Goal: Book appointment/travel/reservation

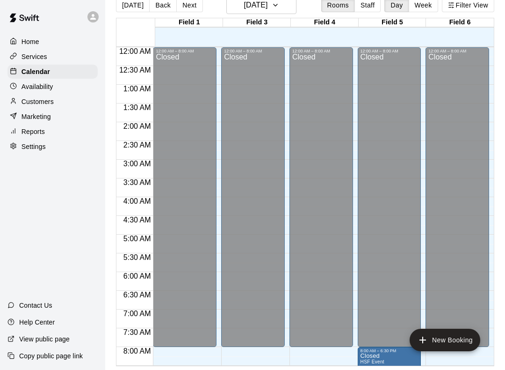
scroll to position [140, 0]
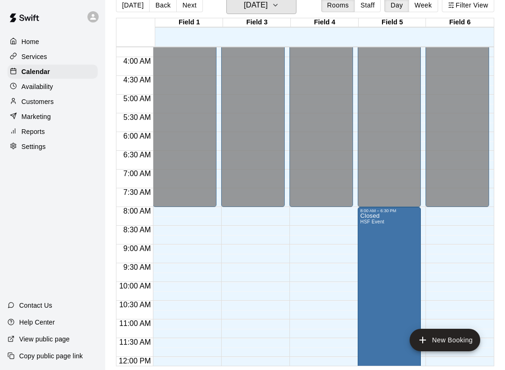
click at [279, 6] on icon "button" at bounding box center [275, 5] width 7 height 11
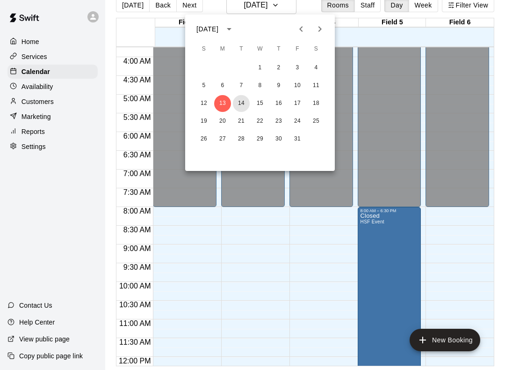
click at [240, 103] on button "14" at bounding box center [241, 103] width 17 height 17
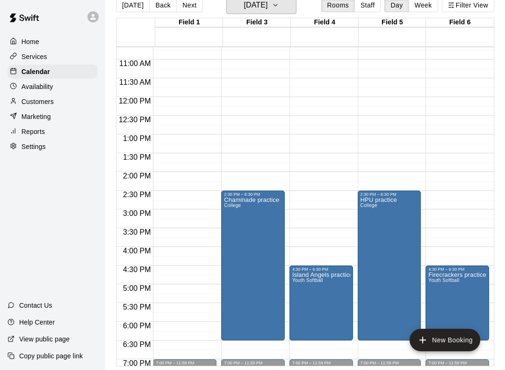
scroll to position [403, 0]
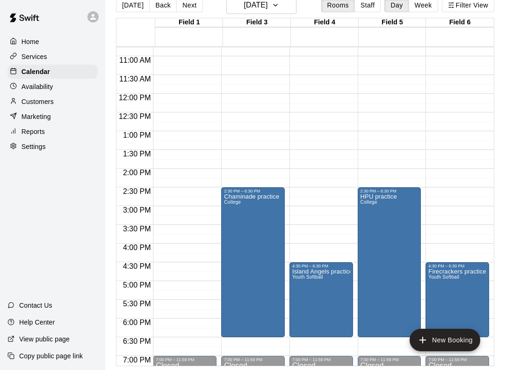
click at [301, 324] on icon "delete" at bounding box center [302, 323] width 7 height 8
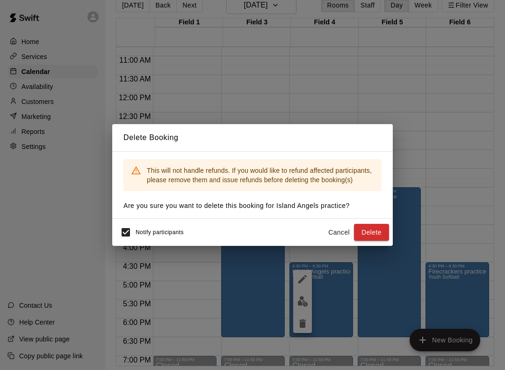
click at [375, 234] on button "Delete" at bounding box center [371, 232] width 35 height 17
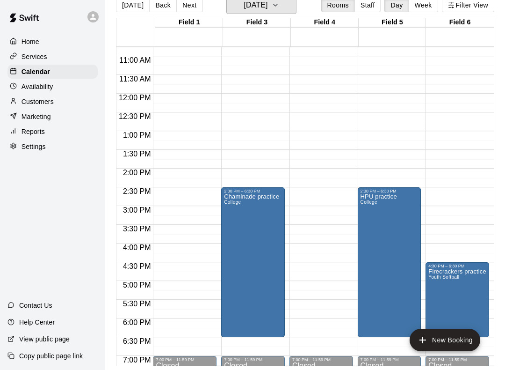
click at [294, 5] on button "Tuesday Oct 14" at bounding box center [261, 5] width 70 height 18
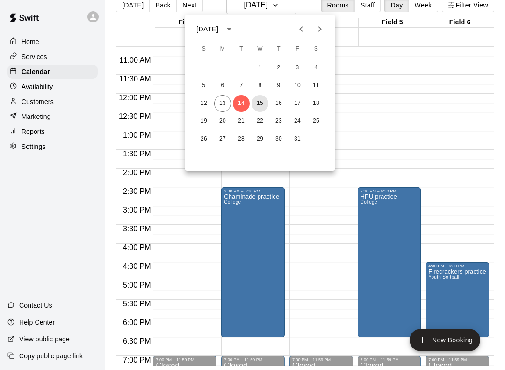
click at [262, 105] on button "15" at bounding box center [260, 103] width 17 height 17
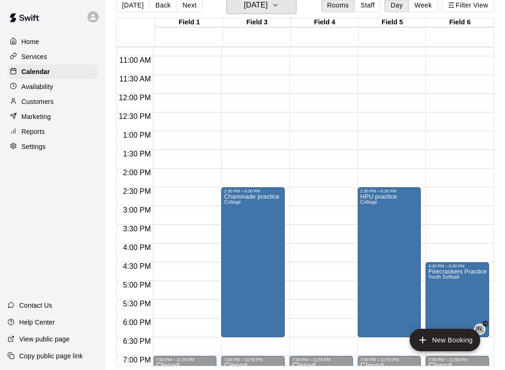
click at [279, 4] on icon "button" at bounding box center [275, 5] width 7 height 11
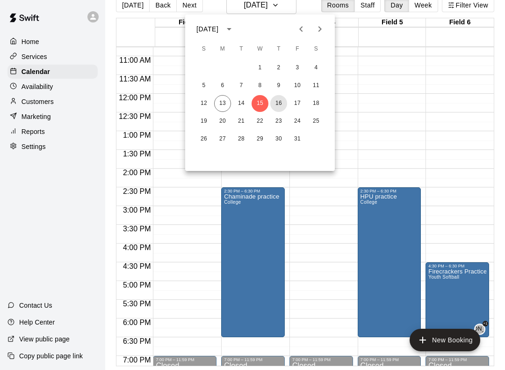
click at [276, 107] on button "16" at bounding box center [278, 103] width 17 height 17
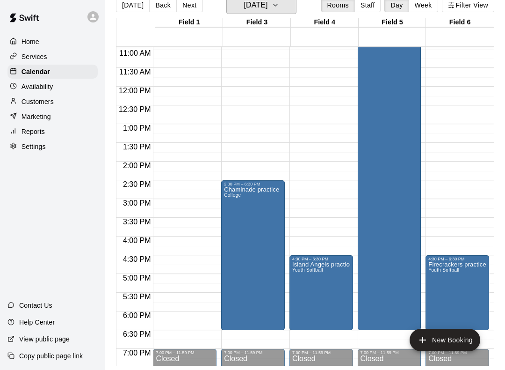
scroll to position [411, 0]
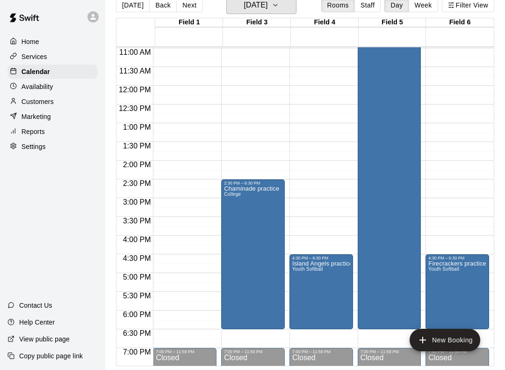
click at [294, 4] on button "Thursday Oct 16" at bounding box center [261, 5] width 70 height 18
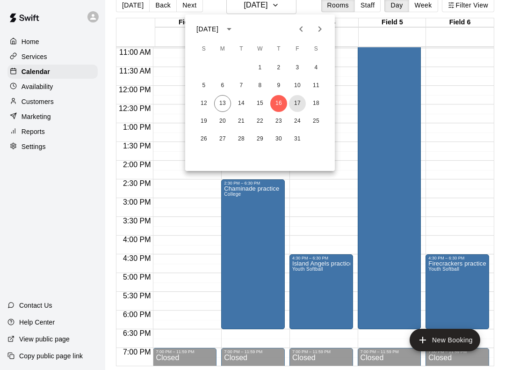
click at [299, 103] on button "17" at bounding box center [297, 103] width 17 height 17
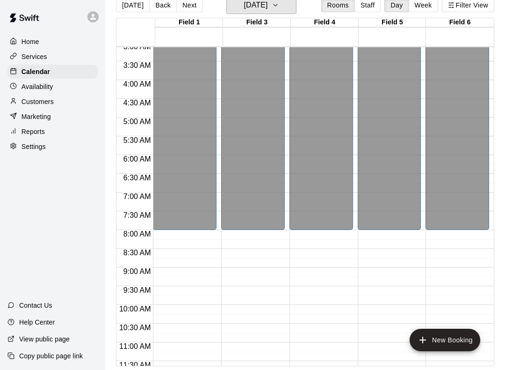
click at [279, 4] on icon "button" at bounding box center [275, 5] width 7 height 11
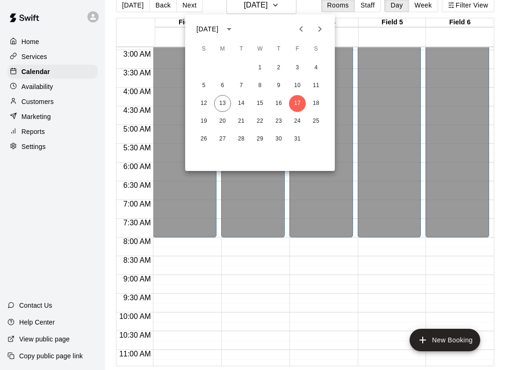
scroll to position [109, 0]
click at [317, 105] on button "18" at bounding box center [316, 103] width 17 height 17
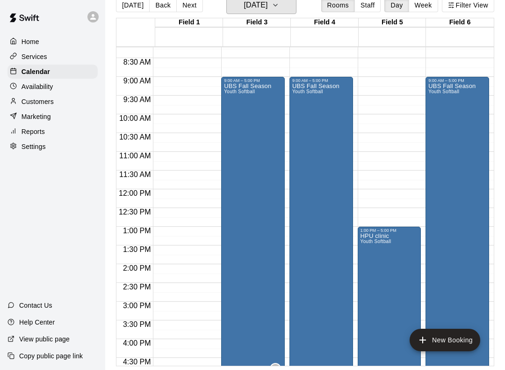
scroll to position [308, 0]
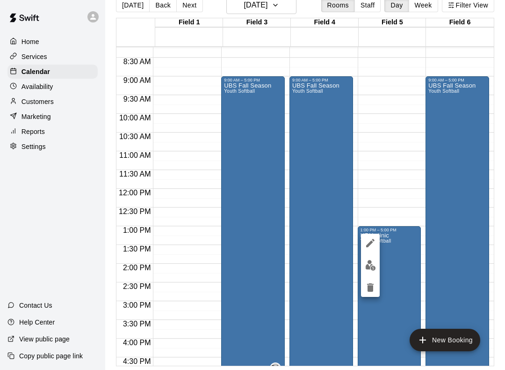
click at [369, 242] on icon "edit" at bounding box center [370, 242] width 11 height 11
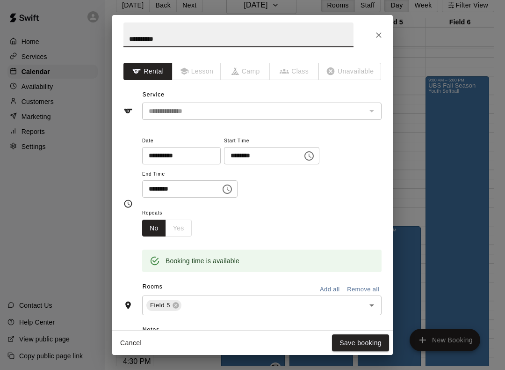
click at [376, 35] on icon "Close" at bounding box center [378, 34] width 9 height 9
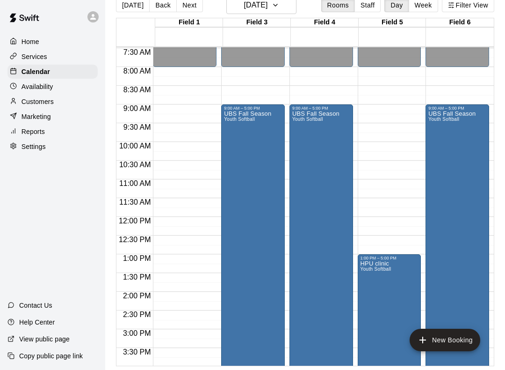
scroll to position [285, 0]
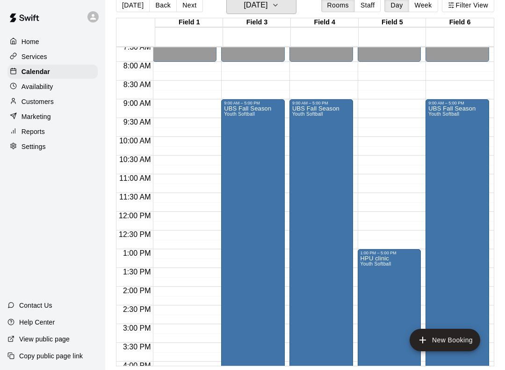
click at [279, 7] on icon "button" at bounding box center [275, 5] width 7 height 11
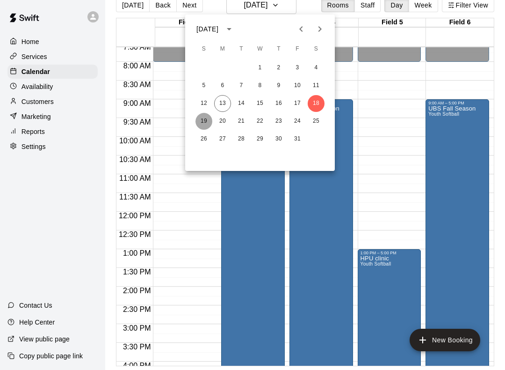
click at [202, 125] on button "19" at bounding box center [204, 121] width 17 height 17
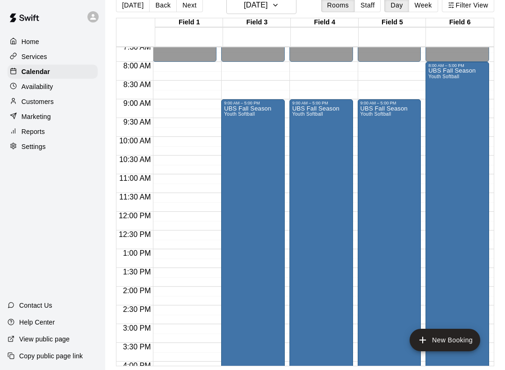
click at [456, 133] on div "UBS Fall Season Youth Softball" at bounding box center [452, 253] width 47 height 370
click at [436, 76] on icon "edit" at bounding box center [438, 78] width 11 height 11
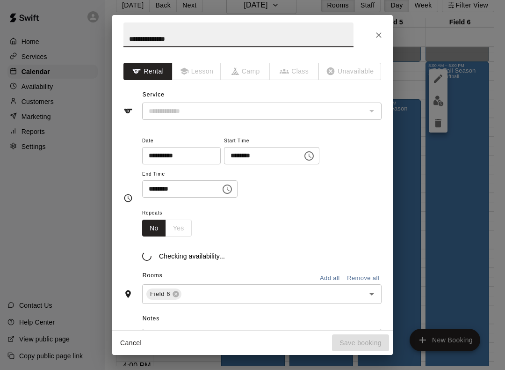
type input "**********"
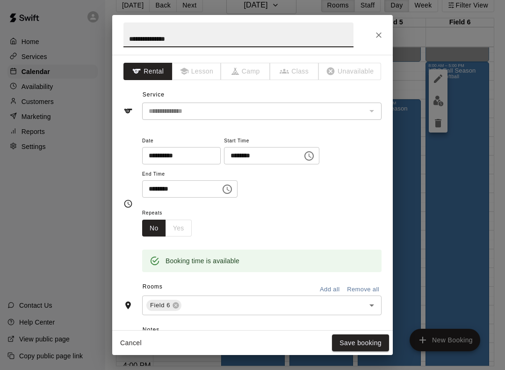
click at [304, 154] on icon "Choose time, selected time is 8:00 AM" at bounding box center [309, 155] width 11 height 11
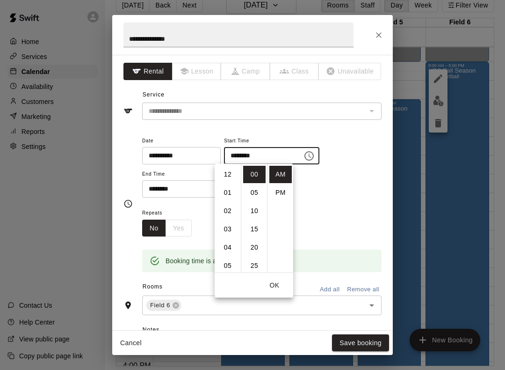
scroll to position [146, 0]
click at [230, 189] on li "09" at bounding box center [228, 192] width 22 height 17
type input "********"
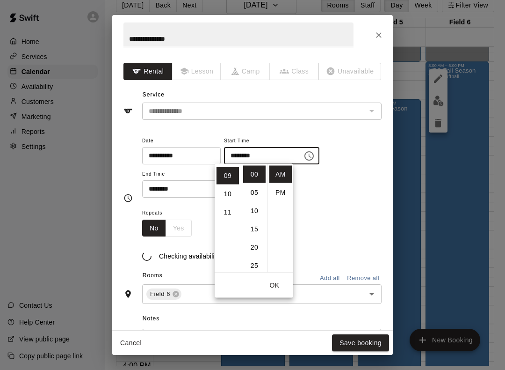
scroll to position [164, 0]
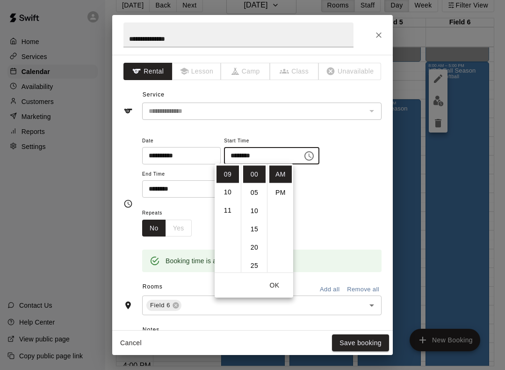
click at [359, 341] on button "Save booking" at bounding box center [360, 342] width 57 height 17
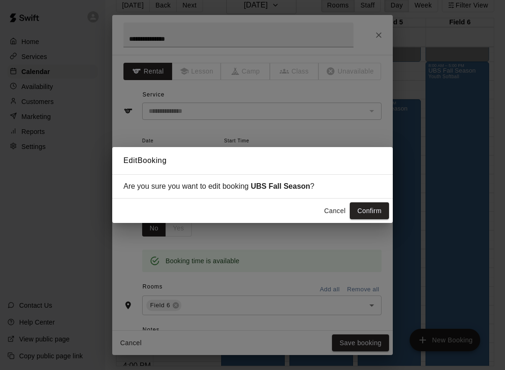
click at [361, 211] on button "Confirm" at bounding box center [369, 210] width 39 height 17
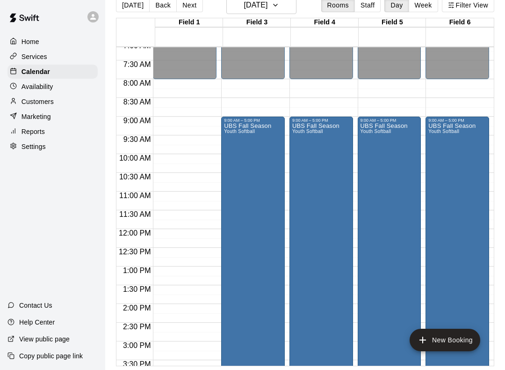
scroll to position [266, 0]
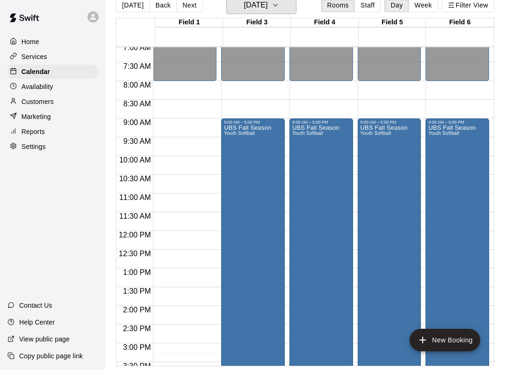
click at [279, 2] on icon "button" at bounding box center [275, 5] width 7 height 11
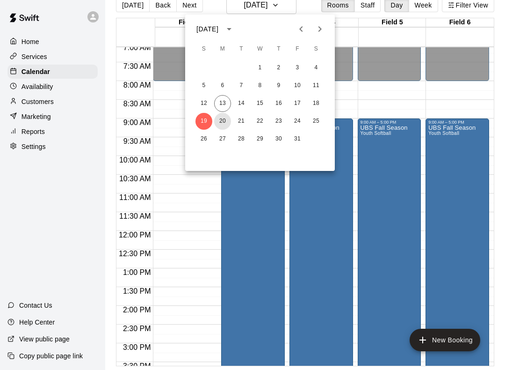
click at [218, 122] on button "20" at bounding box center [222, 121] width 17 height 17
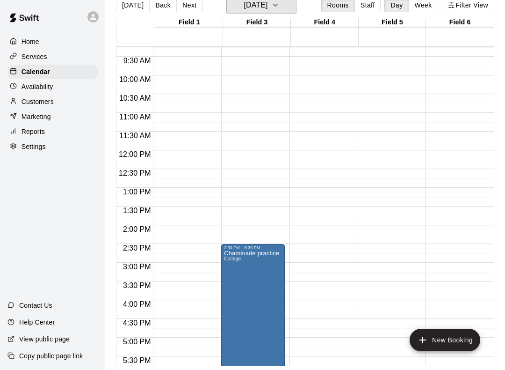
scroll to position [343, 0]
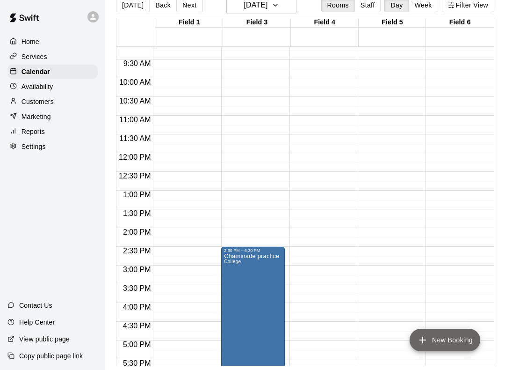
click at [436, 331] on button "New Booking" at bounding box center [445, 339] width 71 height 22
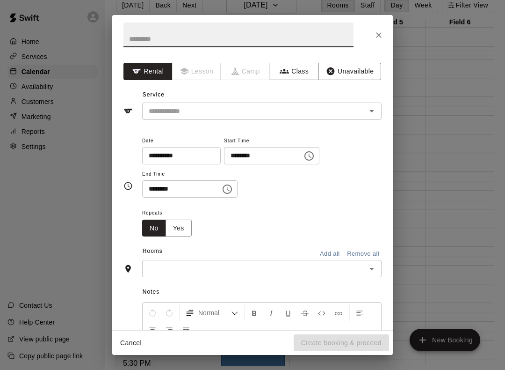
click at [382, 33] on icon "Close" at bounding box center [378, 34] width 9 height 9
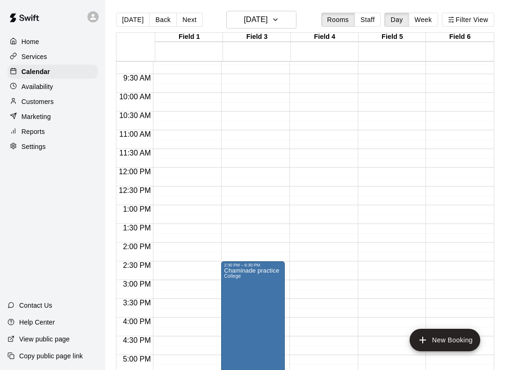
scroll to position [0, 0]
click at [279, 19] on icon "button" at bounding box center [275, 20] width 7 height 11
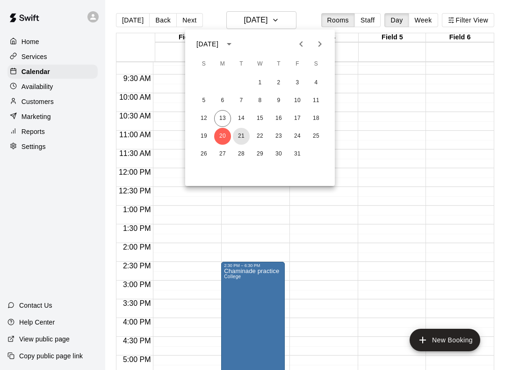
click at [240, 135] on button "21" at bounding box center [241, 136] width 17 height 17
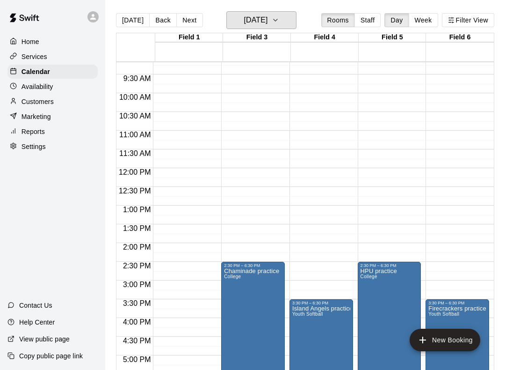
click at [279, 16] on icon "button" at bounding box center [275, 20] width 7 height 11
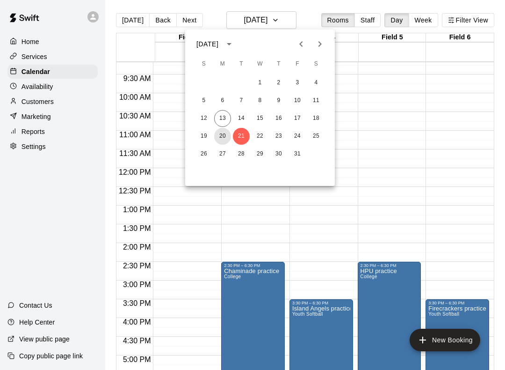
click at [222, 137] on button "20" at bounding box center [222, 136] width 17 height 17
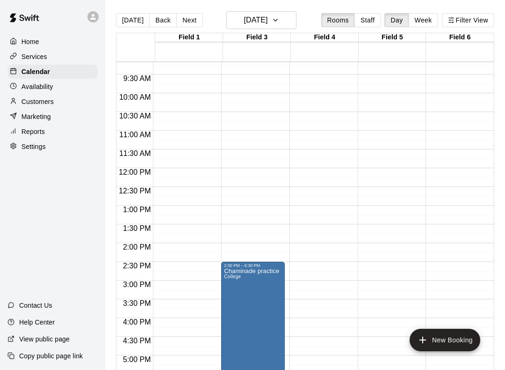
click at [427, 336] on icon "add" at bounding box center [422, 339] width 11 height 11
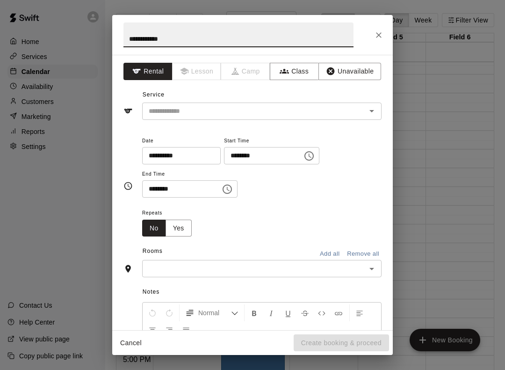
click at [371, 105] on icon "Open" at bounding box center [371, 110] width 11 height 11
type input "**********"
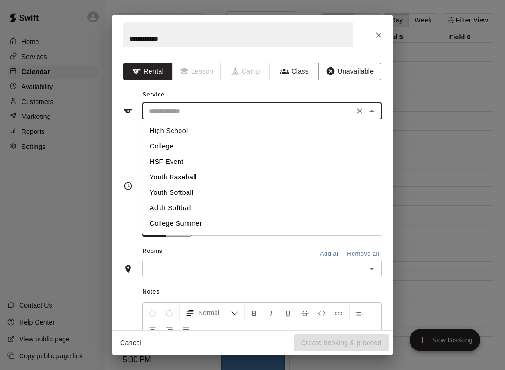
click at [166, 146] on li "College" at bounding box center [262, 145] width 240 height 15
type input "*******"
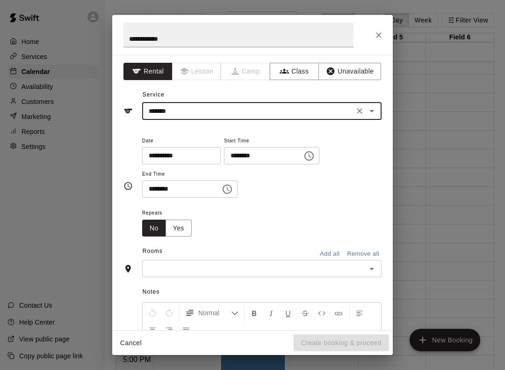
click at [304, 154] on icon "Choose time, selected time is 10:00 PM" at bounding box center [309, 155] width 11 height 11
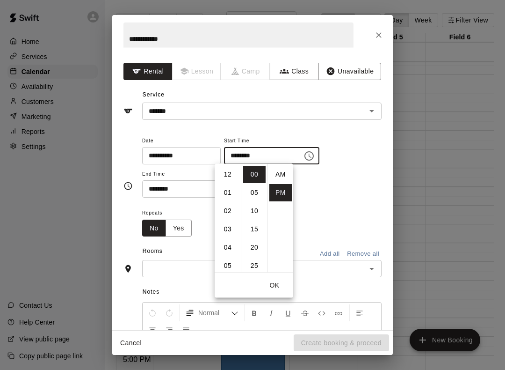
scroll to position [17, 0]
click at [227, 192] on li "02" at bounding box center [228, 189] width 22 height 17
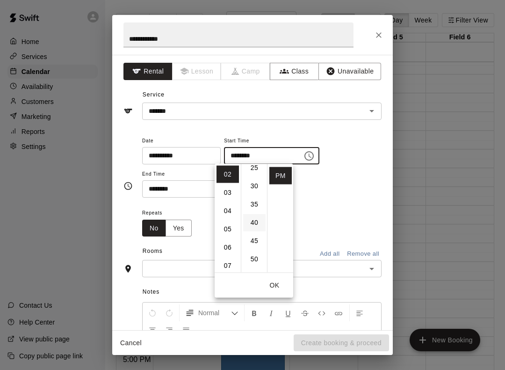
click at [261, 218] on li "40" at bounding box center [254, 222] width 22 height 17
click at [255, 184] on li "30" at bounding box center [254, 179] width 22 height 17
type input "********"
click at [277, 286] on button "OK" at bounding box center [275, 284] width 30 height 17
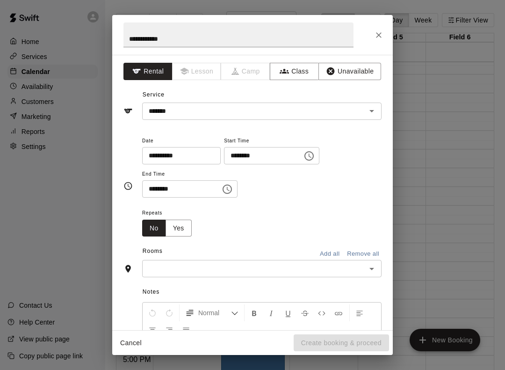
click at [222, 187] on icon "Choose time, selected time is 10:30 PM" at bounding box center [227, 188] width 11 height 11
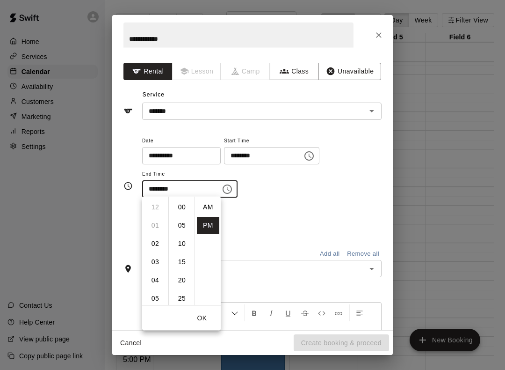
scroll to position [17, 0]
click at [157, 206] on li "06" at bounding box center [155, 208] width 22 height 17
type input "********"
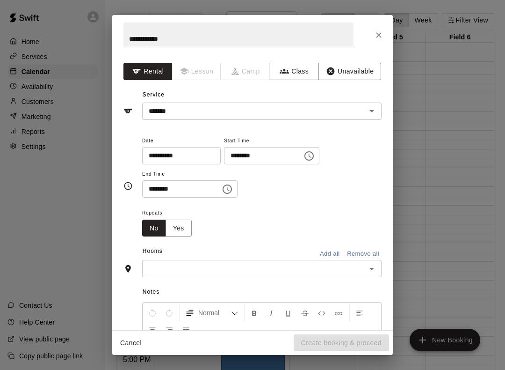
click at [292, 195] on div "**********" at bounding box center [262, 166] width 240 height 63
click at [371, 265] on icon "Open" at bounding box center [371, 268] width 11 height 11
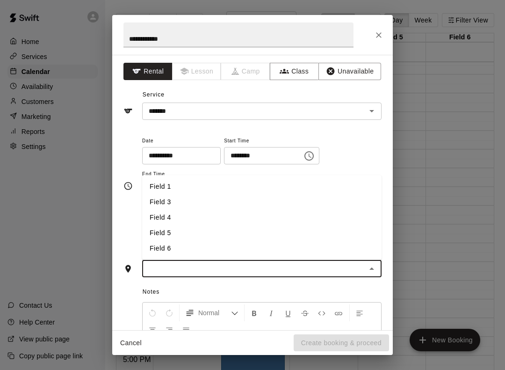
click at [165, 230] on li "Field 5" at bounding box center [262, 232] width 240 height 15
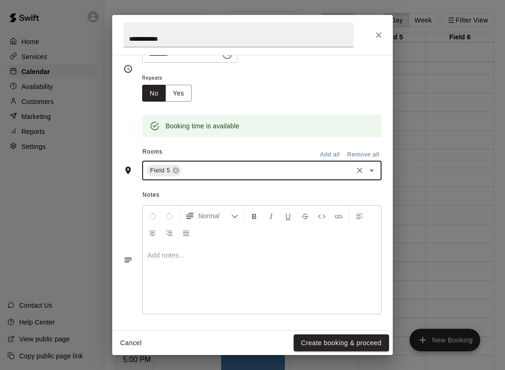
scroll to position [134, 0]
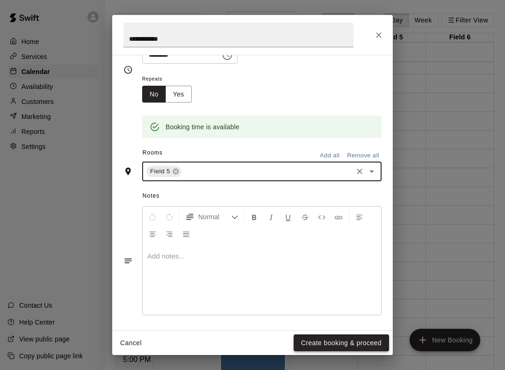
click at [371, 335] on button "Create booking & proceed" at bounding box center [341, 342] width 95 height 17
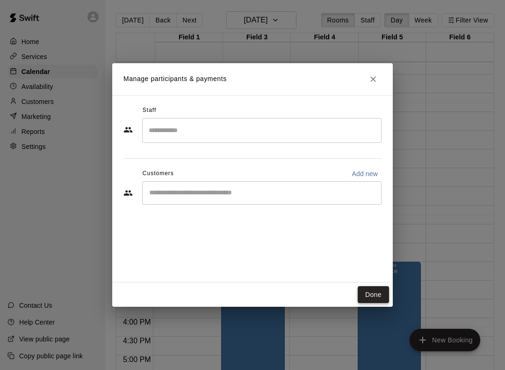
click at [373, 294] on button "Done" at bounding box center [373, 294] width 31 height 17
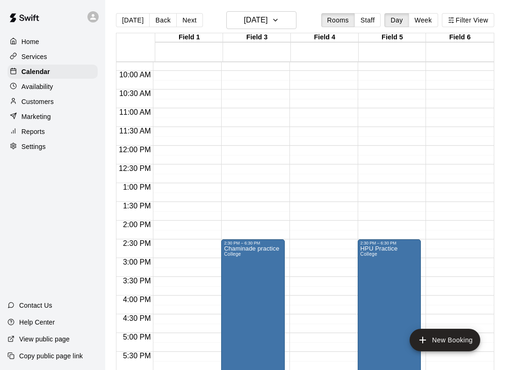
scroll to position [362, 0]
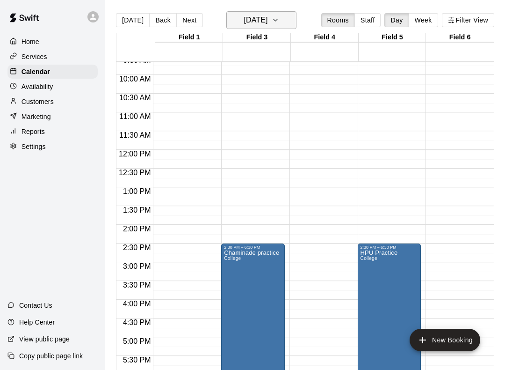
click at [279, 19] on icon "button" at bounding box center [275, 20] width 7 height 11
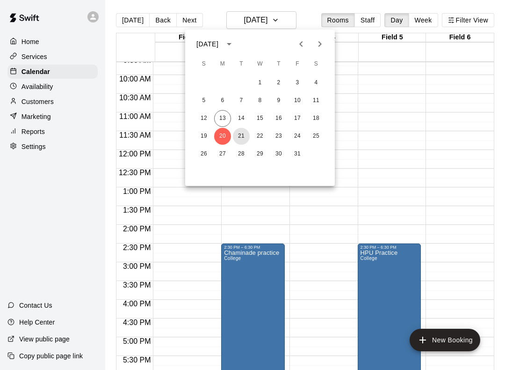
click at [239, 135] on button "21" at bounding box center [241, 136] width 17 height 17
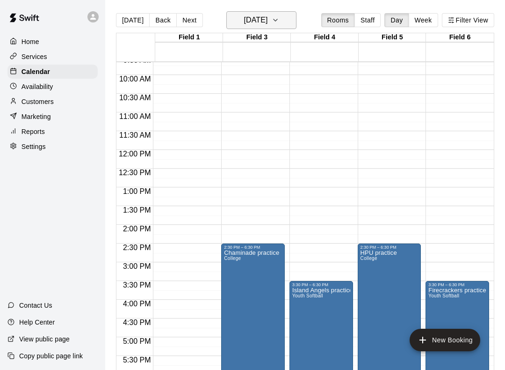
click at [279, 20] on icon "button" at bounding box center [275, 20] width 7 height 11
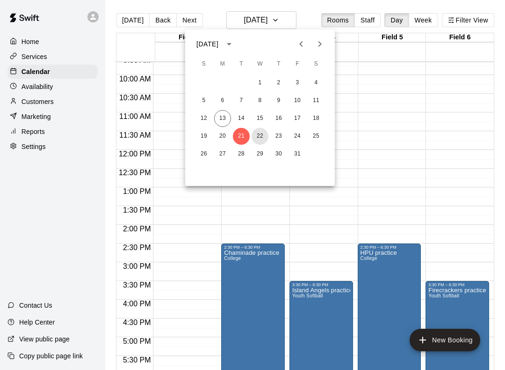
click at [261, 137] on button "22" at bounding box center [260, 136] width 17 height 17
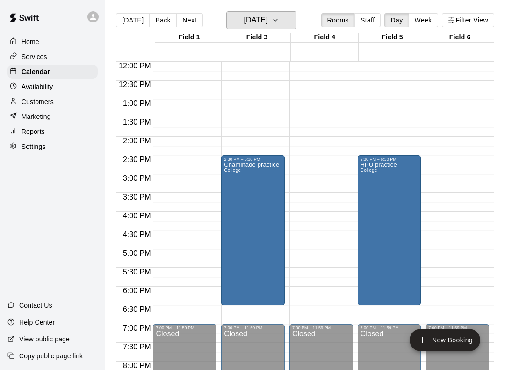
scroll to position [445, 0]
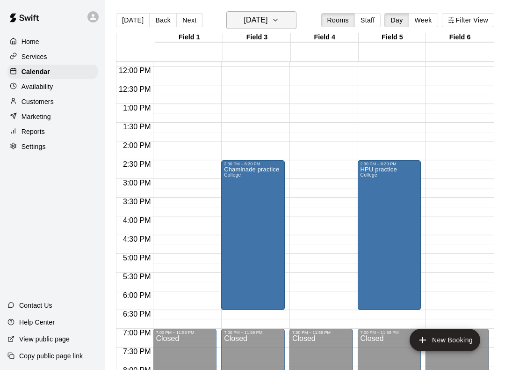
click at [279, 17] on icon "button" at bounding box center [275, 20] width 7 height 11
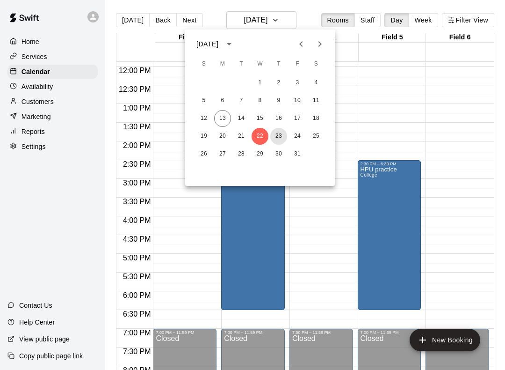
click at [280, 133] on button "23" at bounding box center [278, 136] width 17 height 17
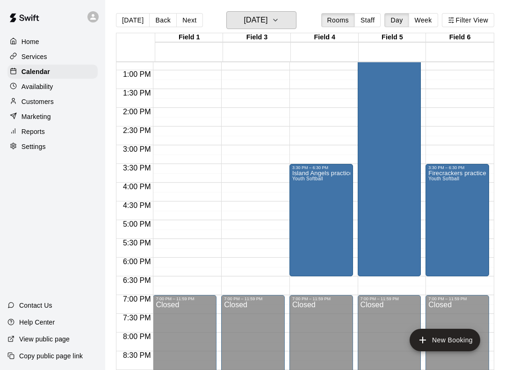
scroll to position [485, 0]
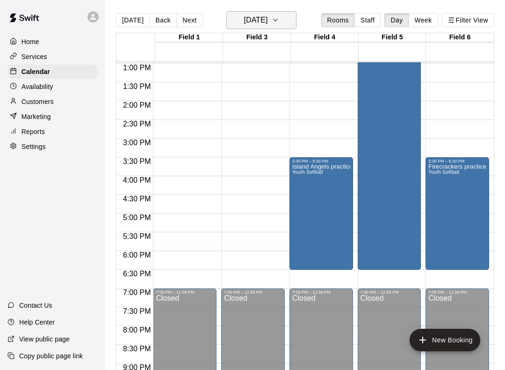
click at [279, 17] on icon "button" at bounding box center [275, 20] width 7 height 11
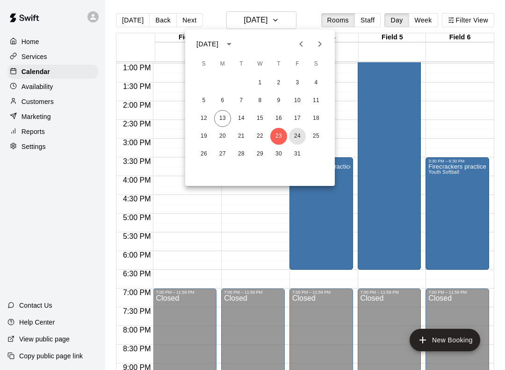
click at [297, 136] on button "24" at bounding box center [297, 136] width 17 height 17
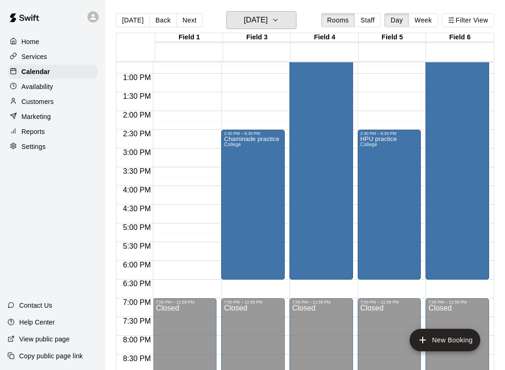
scroll to position [443, 0]
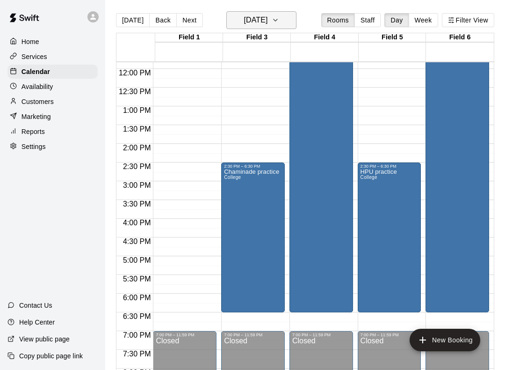
click at [279, 19] on icon "button" at bounding box center [275, 20] width 7 height 11
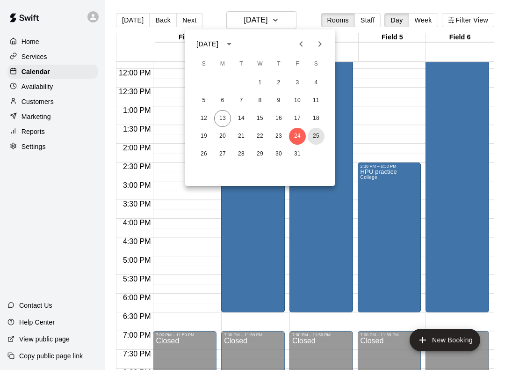
click at [318, 143] on button "25" at bounding box center [316, 136] width 17 height 17
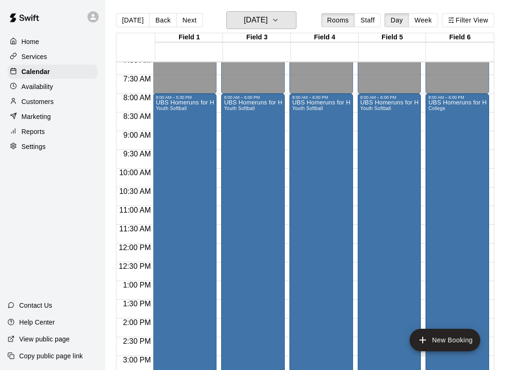
scroll to position [266, 0]
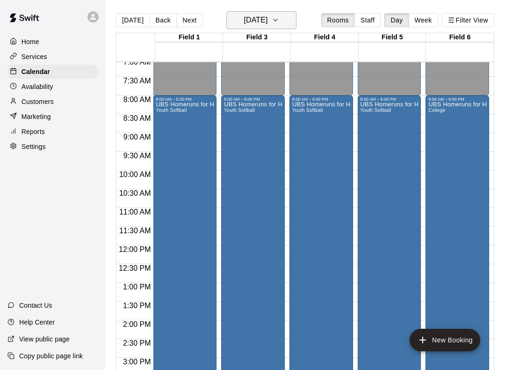
click at [283, 12] on button "Saturday Oct 25" at bounding box center [261, 20] width 70 height 18
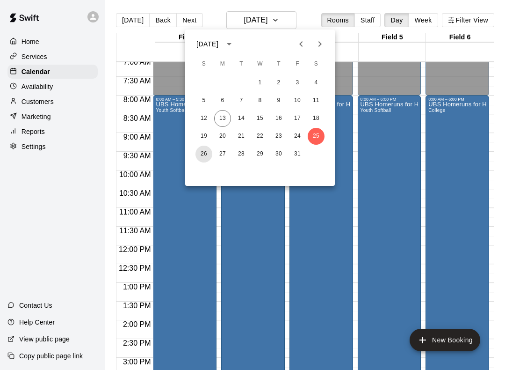
click at [204, 154] on button "26" at bounding box center [204, 153] width 17 height 17
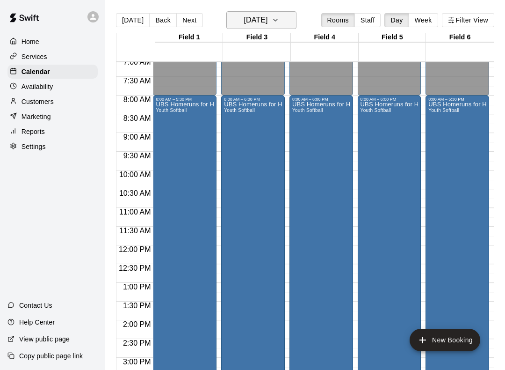
click at [291, 17] on button "Sunday Oct 26" at bounding box center [261, 20] width 70 height 18
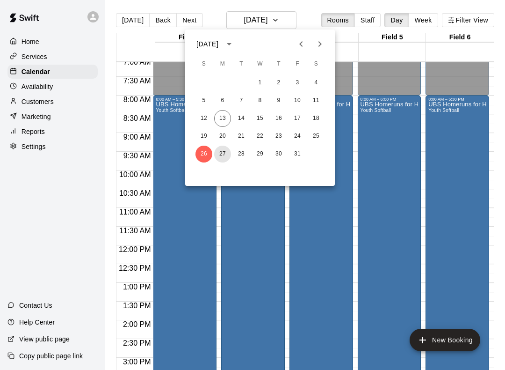
click at [221, 152] on button "27" at bounding box center [222, 153] width 17 height 17
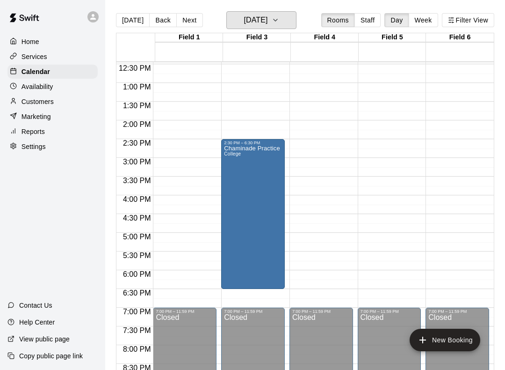
scroll to position [466, 0]
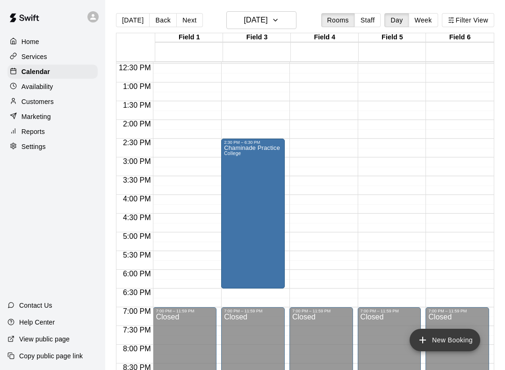
click at [438, 345] on button "New Booking" at bounding box center [445, 339] width 71 height 22
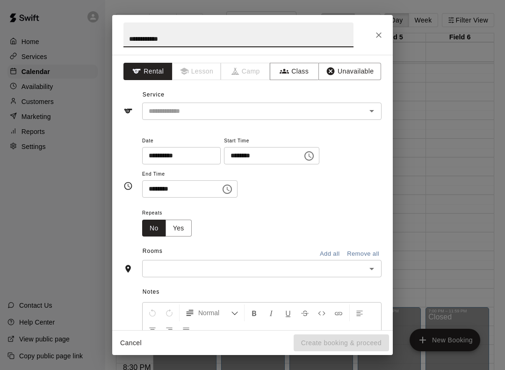
click at [374, 111] on icon "Open" at bounding box center [371, 110] width 11 height 11
type input "**********"
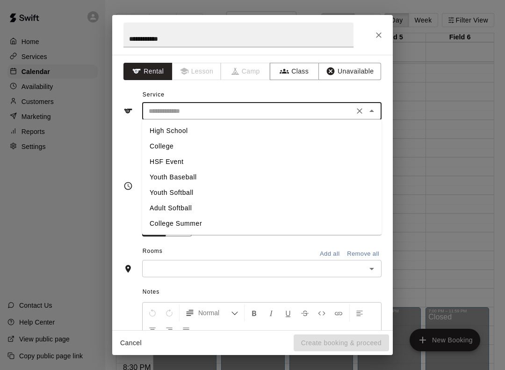
click at [171, 144] on li "College" at bounding box center [262, 145] width 240 height 15
type input "*******"
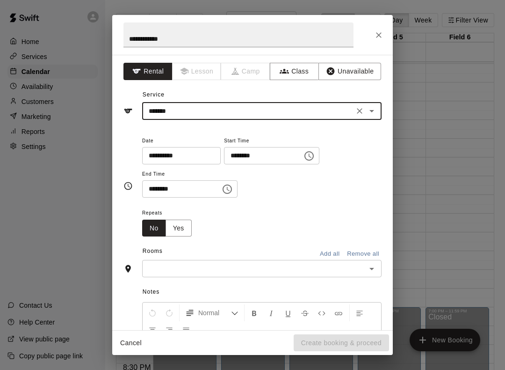
click at [247, 153] on input "********" at bounding box center [260, 155] width 72 height 17
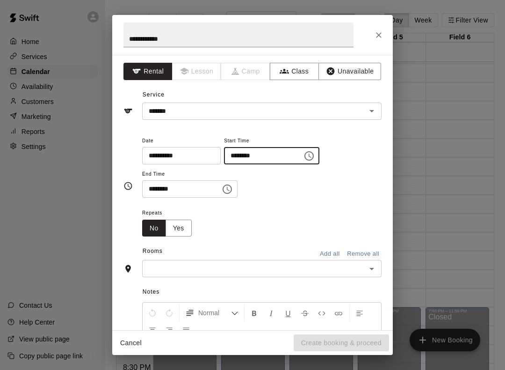
click at [304, 153] on icon "Choose time, selected time is 10:00 PM" at bounding box center [309, 155] width 11 height 11
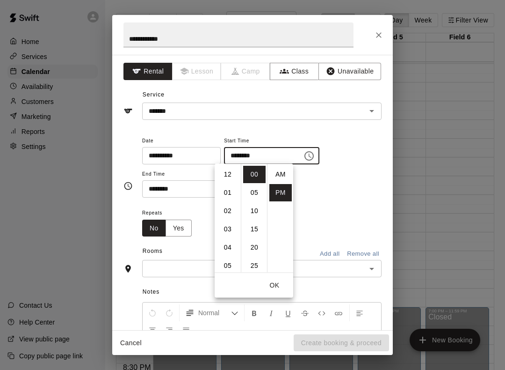
scroll to position [17, 0]
click at [230, 184] on li "02" at bounding box center [228, 181] width 22 height 17
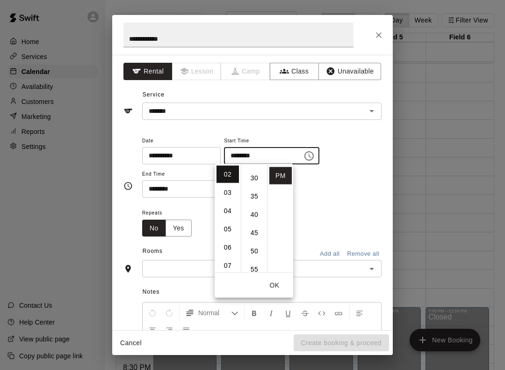
scroll to position [105, 0]
click at [274, 286] on button "OK" at bounding box center [275, 284] width 30 height 17
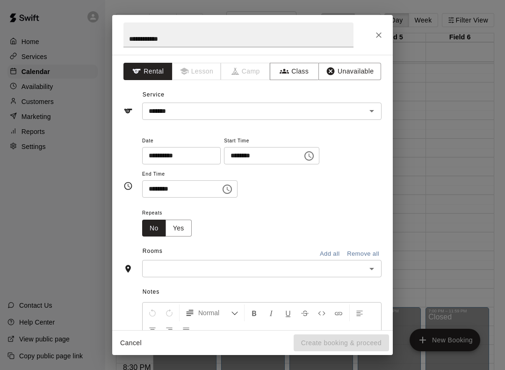
scroll to position [7, 0]
click at [304, 153] on icon "Choose time, selected time is 2:00 PM" at bounding box center [309, 155] width 11 height 11
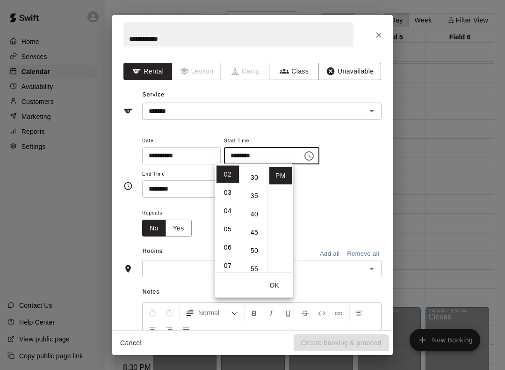
scroll to position [106, 0]
click at [258, 172] on li "30" at bounding box center [254, 177] width 22 height 17
type input "********"
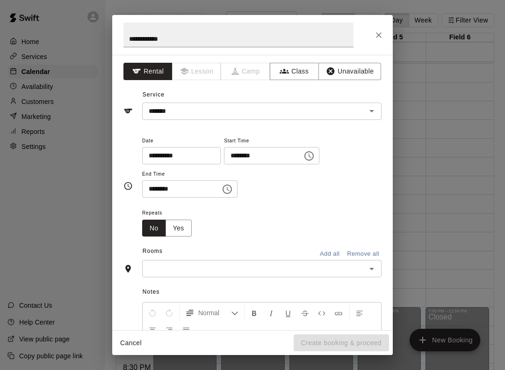
click at [339, 183] on div "**********" at bounding box center [262, 166] width 240 height 63
click at [222, 185] on icon "Choose time, selected time is 10:30 PM" at bounding box center [227, 188] width 11 height 11
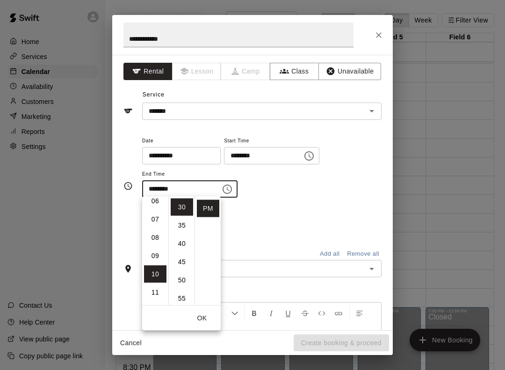
scroll to position [111, 0]
click at [161, 203] on li "06" at bounding box center [155, 204] width 22 height 17
type input "********"
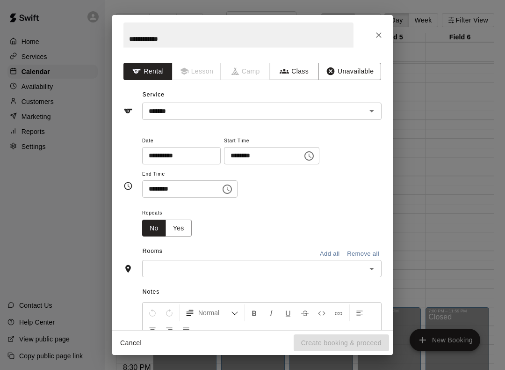
click at [266, 208] on div "Repeats No Yes" at bounding box center [262, 221] width 240 height 29
click at [369, 264] on icon "Open" at bounding box center [371, 268] width 11 height 11
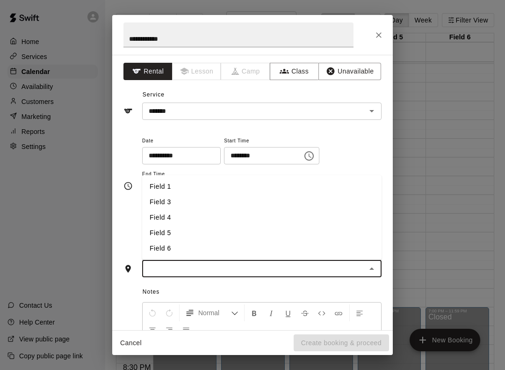
click at [161, 232] on li "Field 5" at bounding box center [262, 232] width 240 height 15
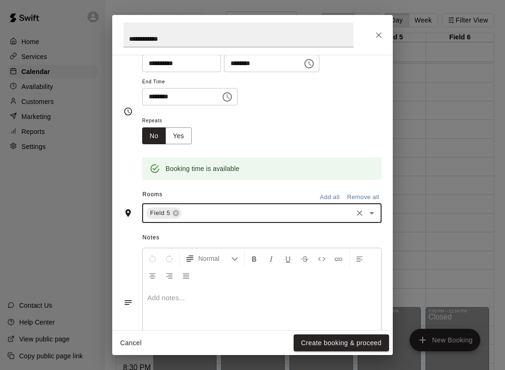
scroll to position [94, 0]
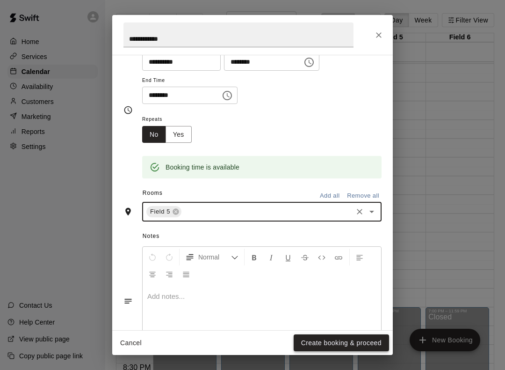
click at [321, 336] on button "Create booking & proceed" at bounding box center [341, 342] width 95 height 17
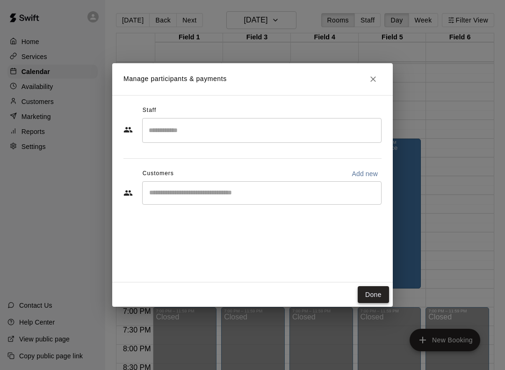
click at [361, 293] on button "Done" at bounding box center [373, 294] width 31 height 17
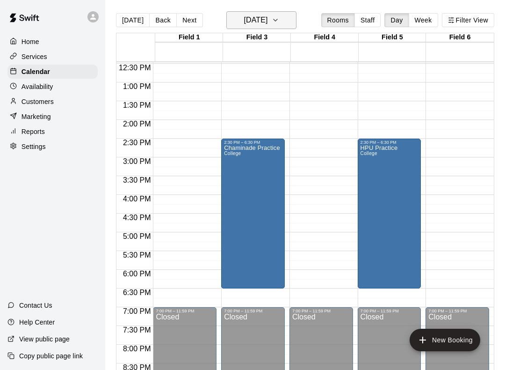
click at [279, 15] on icon "button" at bounding box center [275, 20] width 7 height 11
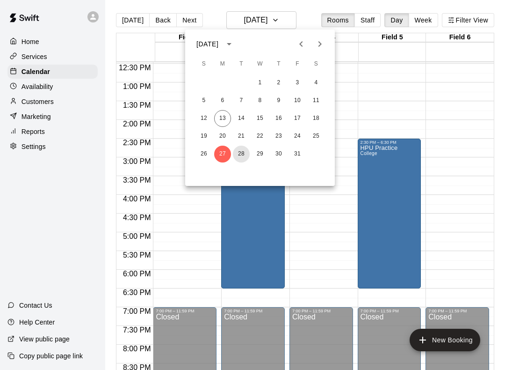
click at [241, 153] on button "28" at bounding box center [241, 153] width 17 height 17
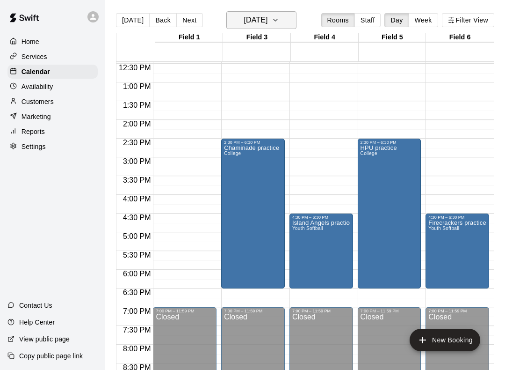
click at [279, 19] on icon "button" at bounding box center [275, 20] width 7 height 11
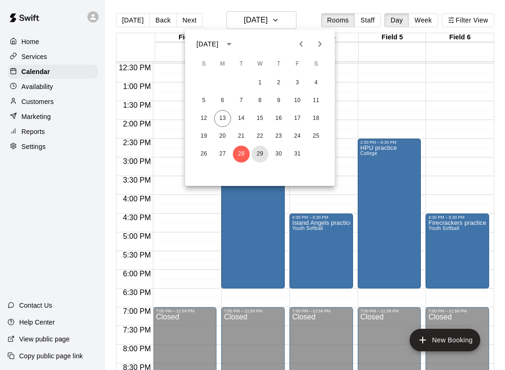
click at [261, 153] on button "29" at bounding box center [260, 153] width 17 height 17
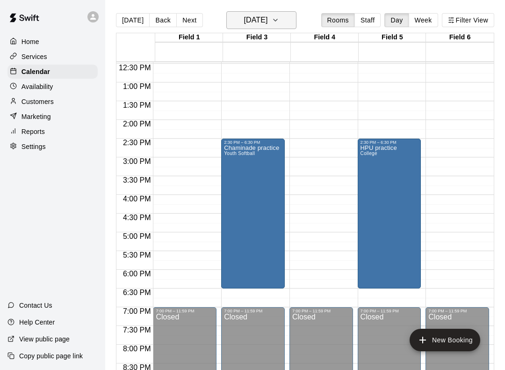
click at [279, 20] on icon "button" at bounding box center [275, 20] width 7 height 11
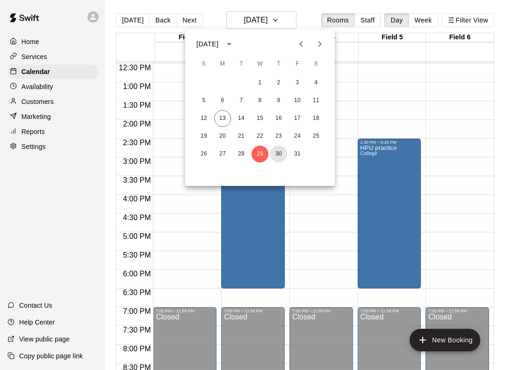
click at [278, 155] on button "30" at bounding box center [278, 153] width 17 height 17
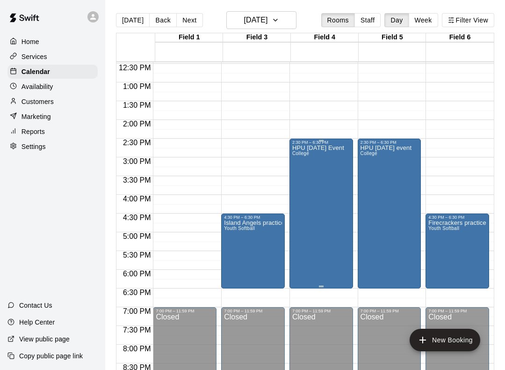
click at [326, 178] on div "HPU Halloween Event College" at bounding box center [318, 330] width 52 height 370
click at [301, 151] on icon "edit" at bounding box center [302, 155] width 11 height 11
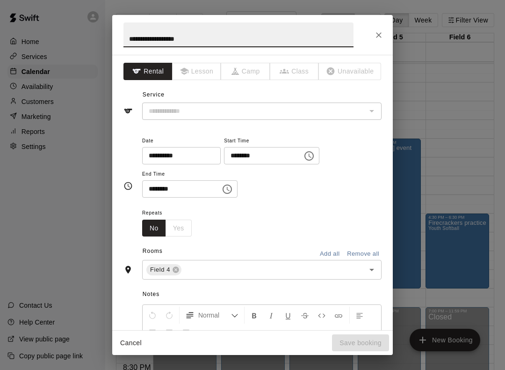
type input "*******"
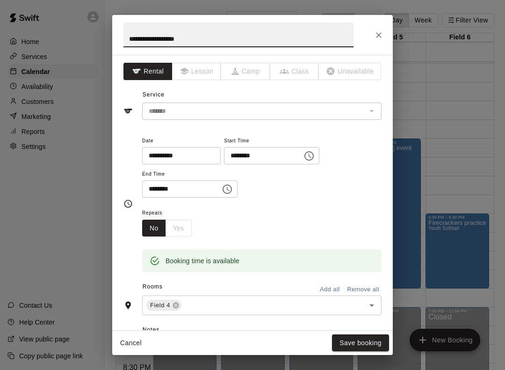
click at [381, 29] on button "Close" at bounding box center [379, 35] width 17 height 17
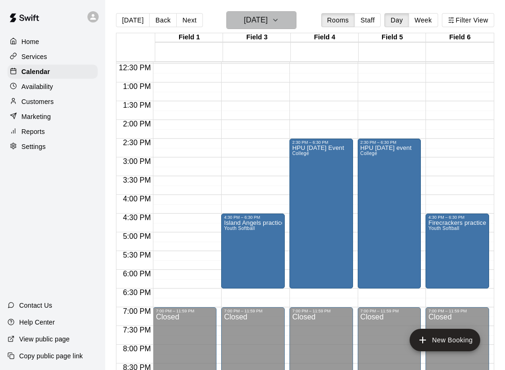
click at [277, 21] on icon "button" at bounding box center [276, 20] width 4 height 2
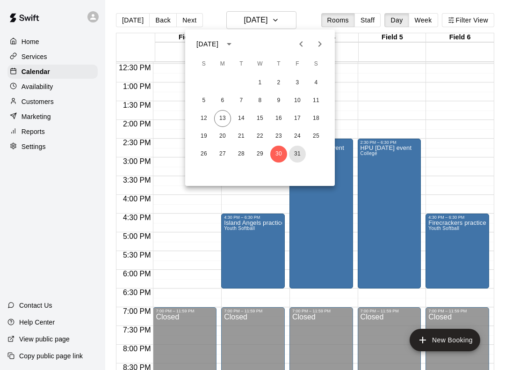
click at [296, 154] on button "31" at bounding box center [297, 153] width 17 height 17
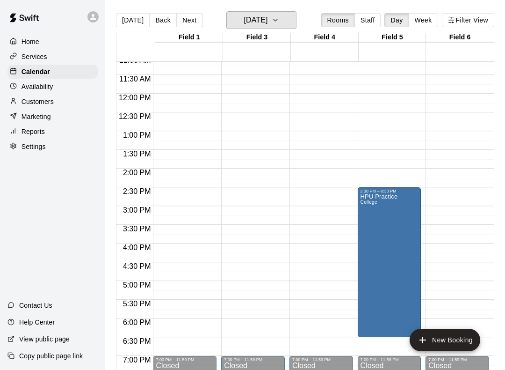
scroll to position [418, 0]
click at [279, 20] on icon "button" at bounding box center [275, 20] width 7 height 11
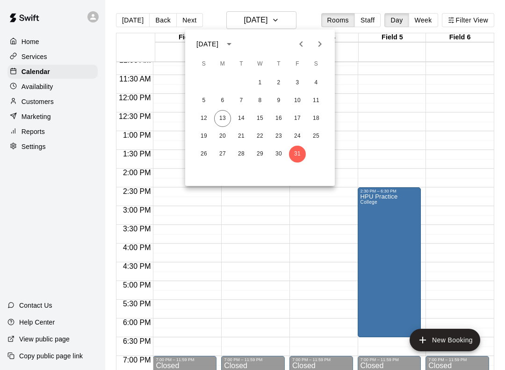
click at [283, 20] on div at bounding box center [252, 185] width 505 height 370
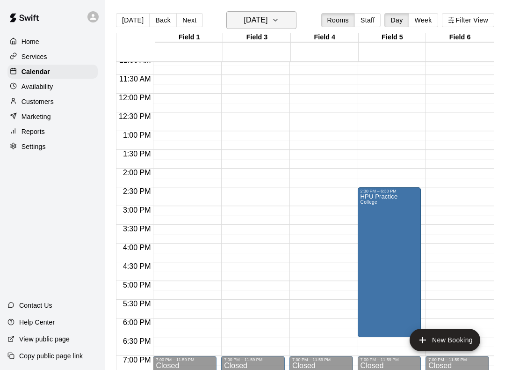
click at [279, 22] on icon "button" at bounding box center [275, 20] width 7 height 11
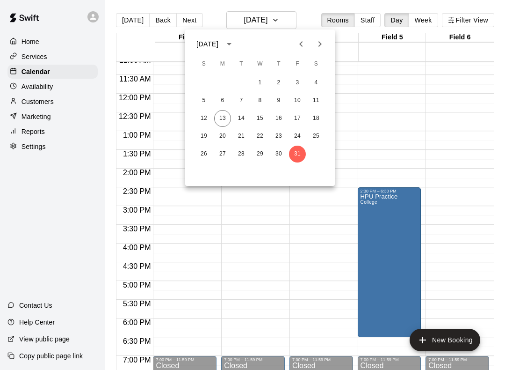
click at [322, 42] on icon "Next month" at bounding box center [319, 43] width 11 height 11
click at [320, 41] on icon "Next month" at bounding box center [319, 43] width 11 height 11
click at [311, 118] on button "20" at bounding box center [316, 118] width 17 height 17
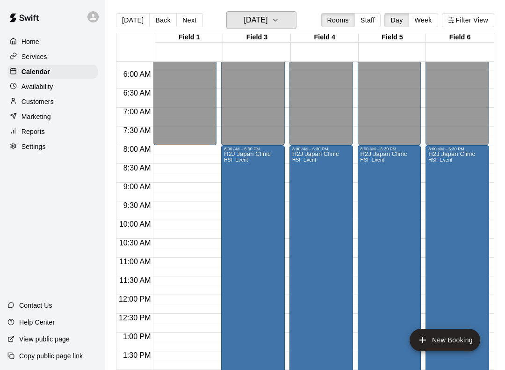
scroll to position [213, 0]
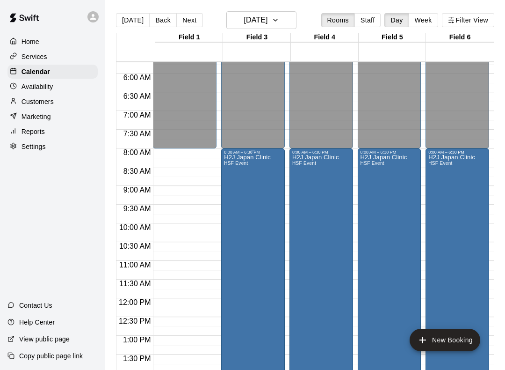
click at [257, 167] on div "H2J Japan Clinic HSF Event" at bounding box center [247, 339] width 47 height 370
click at [233, 212] on icon "delete" at bounding box center [235, 209] width 7 height 8
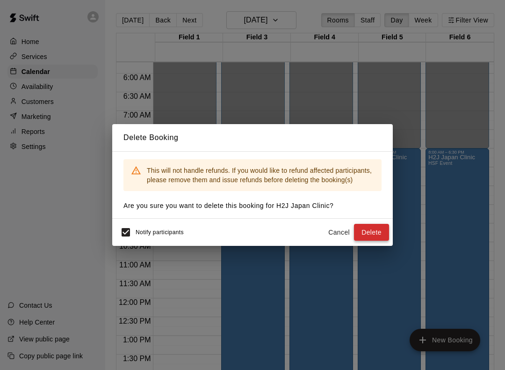
click at [384, 236] on button "Delete" at bounding box center [371, 232] width 35 height 17
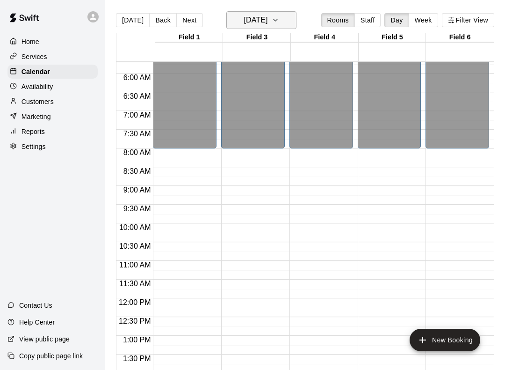
click at [295, 20] on button "Saturday Dec 20" at bounding box center [261, 20] width 70 height 18
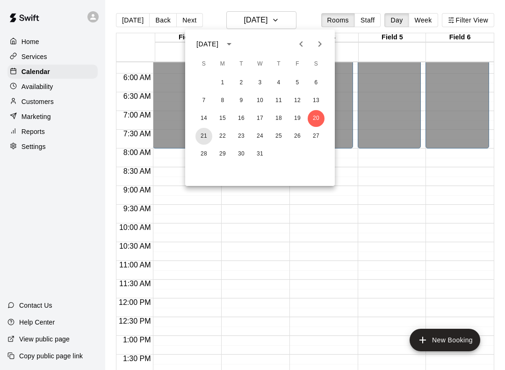
click at [205, 141] on button "21" at bounding box center [204, 136] width 17 height 17
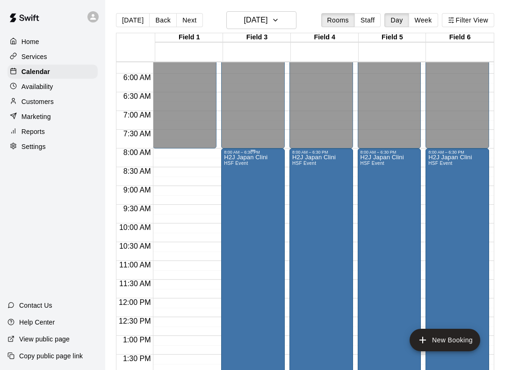
click at [254, 184] on div "H2J Japan Clini HSF Event" at bounding box center [246, 339] width 44 height 370
click at [236, 211] on icon "delete" at bounding box center [235, 209] width 7 height 8
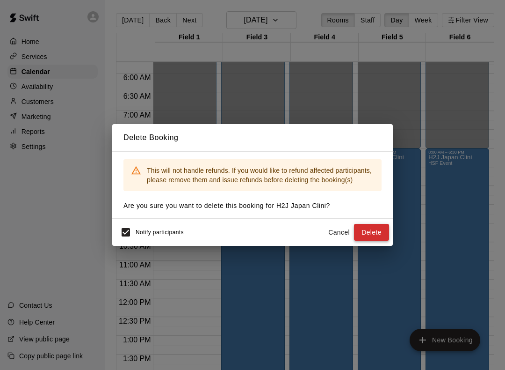
click at [378, 235] on button "Delete" at bounding box center [371, 232] width 35 height 17
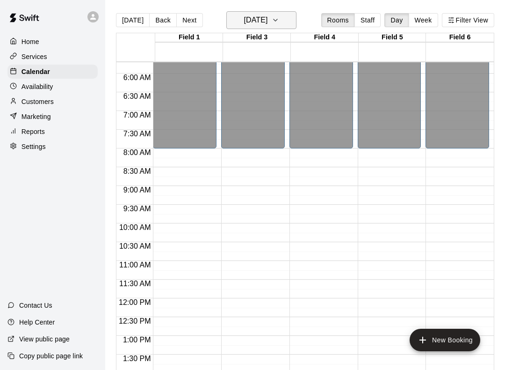
click at [283, 22] on button "Sunday Dec 21" at bounding box center [261, 20] width 70 height 18
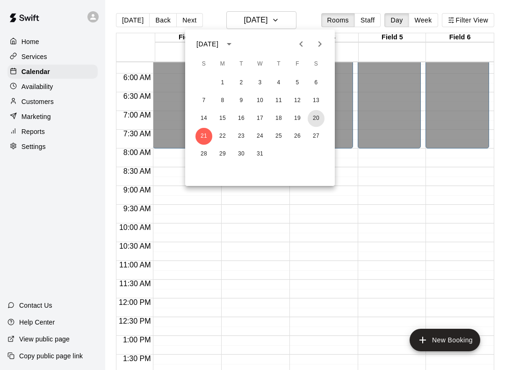
click at [320, 115] on button "20" at bounding box center [316, 118] width 17 height 17
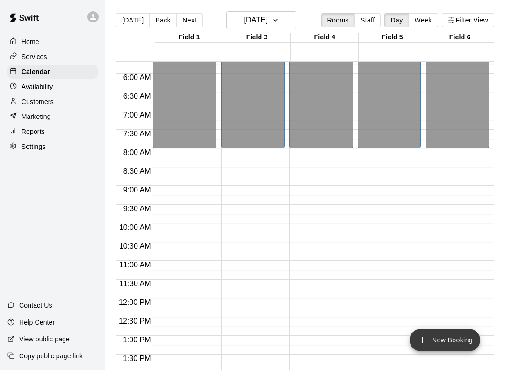
click at [455, 340] on button "New Booking" at bounding box center [445, 339] width 71 height 22
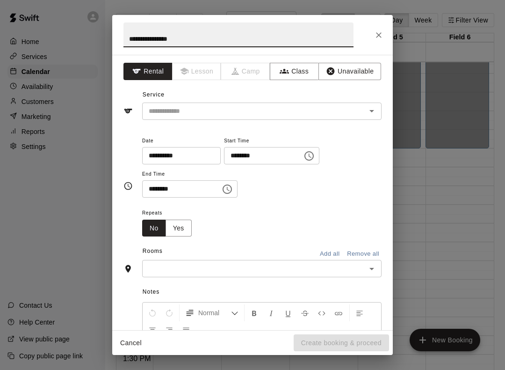
click at [376, 114] on icon "Open" at bounding box center [371, 110] width 11 height 11
type input "**********"
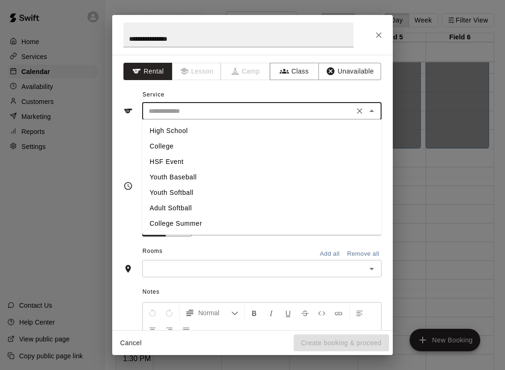
click at [191, 189] on li "Youth Softball" at bounding box center [262, 192] width 240 height 15
type input "**********"
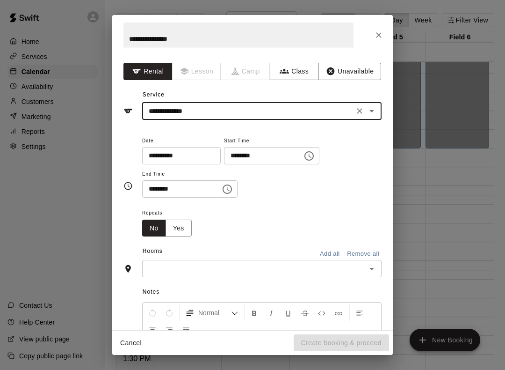
click at [304, 158] on icon "Choose time, selected time is 10:00 PM" at bounding box center [309, 155] width 11 height 11
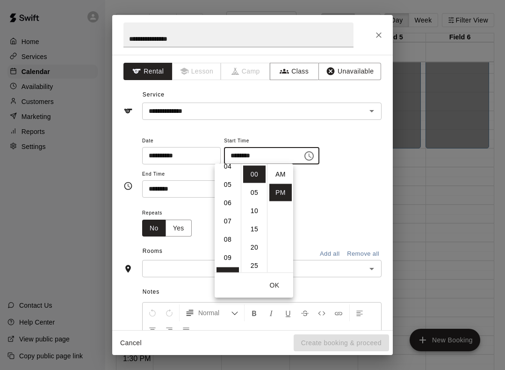
scroll to position [78, 0]
click at [226, 260] on li "09" at bounding box center [228, 260] width 22 height 17
click at [277, 172] on li "AM" at bounding box center [280, 174] width 22 height 17
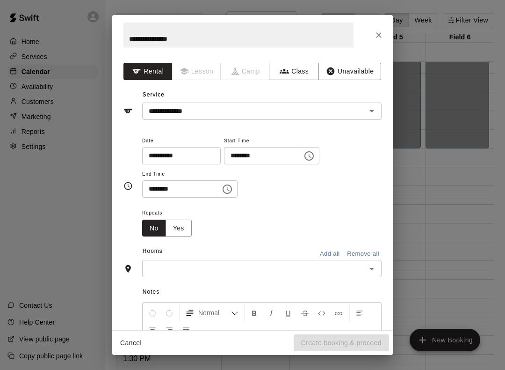
type input "********"
click at [223, 192] on icon "Choose time, selected time is 10:30 PM" at bounding box center [227, 188] width 9 height 9
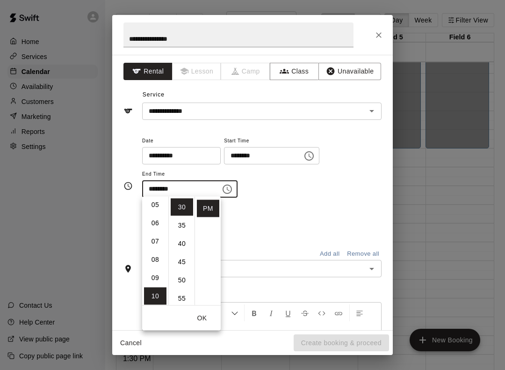
scroll to position [91, 0]
click at [154, 206] on li "05" at bounding box center [155, 207] width 22 height 17
click at [182, 206] on li "00" at bounding box center [182, 206] width 22 height 17
type input "********"
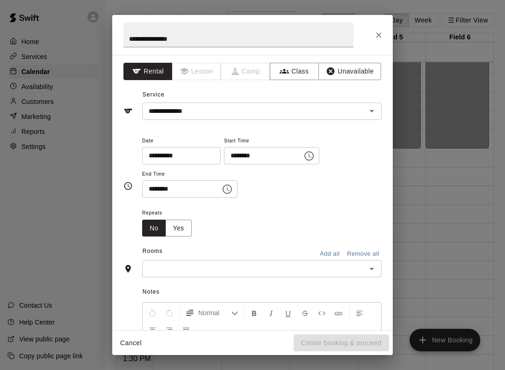
click at [222, 189] on icon "Choose time, selected time is 5:00 PM" at bounding box center [227, 188] width 11 height 11
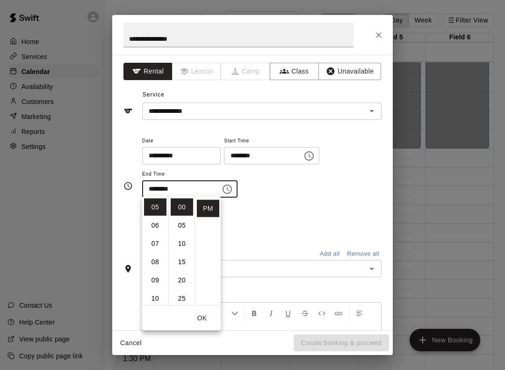
click at [372, 271] on icon "Open" at bounding box center [371, 268] width 11 height 11
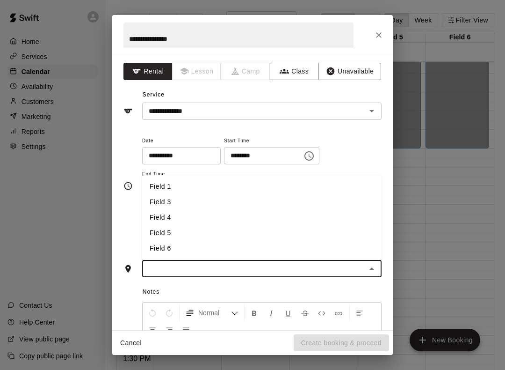
click at [164, 184] on li "Field 1" at bounding box center [262, 186] width 240 height 15
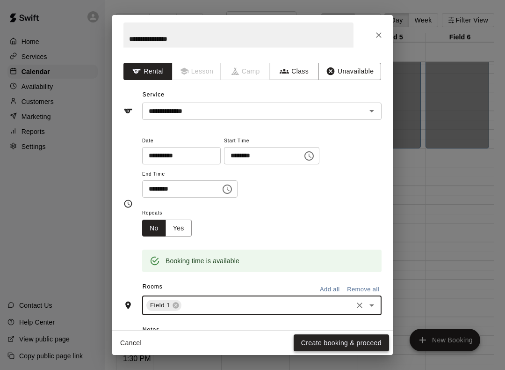
click at [366, 336] on button "Create booking & proceed" at bounding box center [341, 342] width 95 height 17
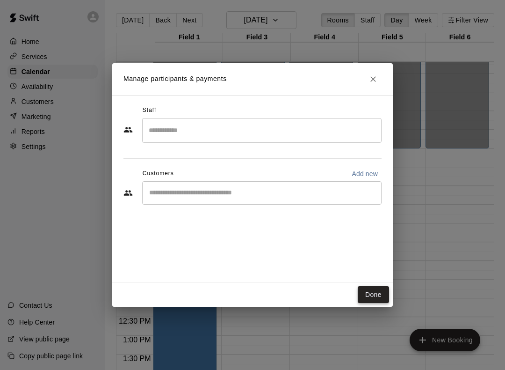
click at [371, 286] on button "Done" at bounding box center [373, 294] width 31 height 17
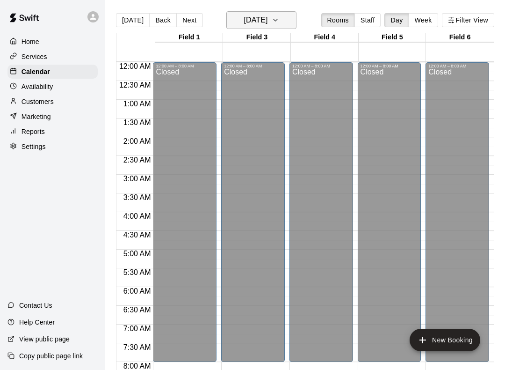
click at [286, 19] on button "Saturday Dec 20" at bounding box center [261, 20] width 70 height 18
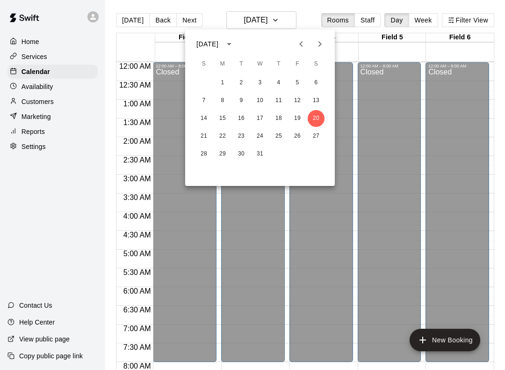
click at [298, 43] on icon "Previous month" at bounding box center [301, 43] width 11 height 11
click at [294, 102] on button "7" at bounding box center [297, 100] width 17 height 17
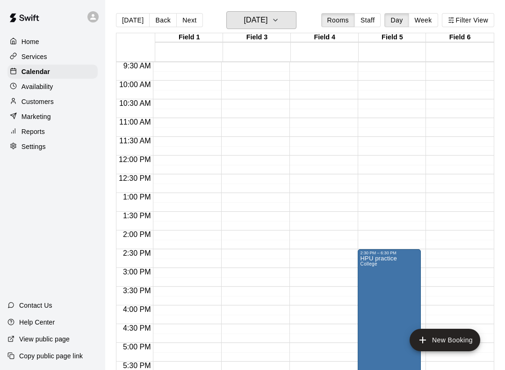
scroll to position [410, 0]
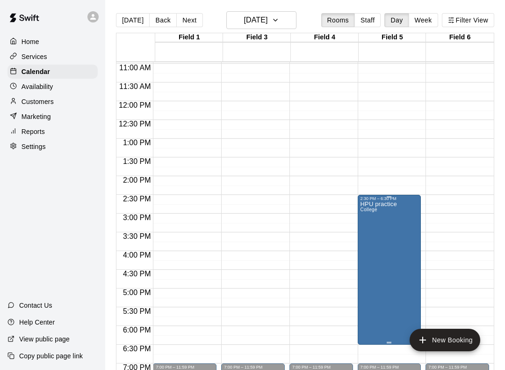
click at [371, 254] on icon "delete" at bounding box center [370, 256] width 7 height 8
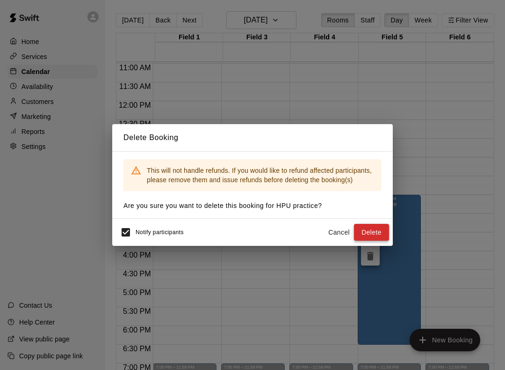
click at [379, 234] on button "Delete" at bounding box center [371, 232] width 35 height 17
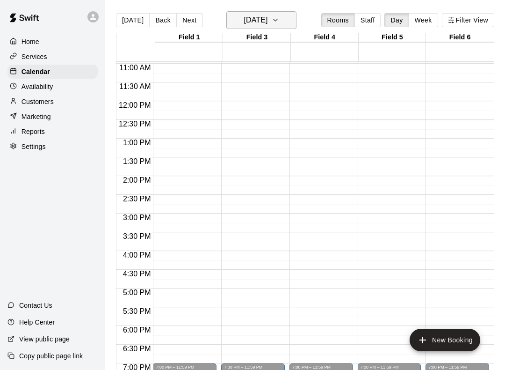
click at [279, 19] on icon "button" at bounding box center [275, 20] width 7 height 11
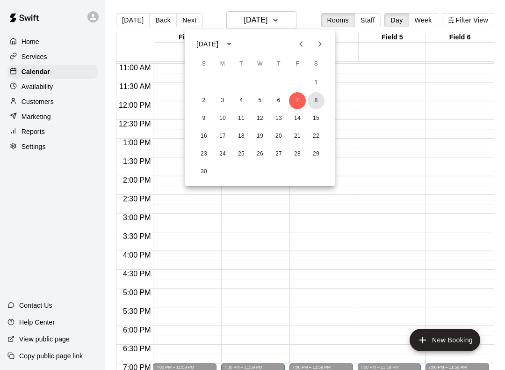
click at [319, 102] on button "8" at bounding box center [316, 100] width 17 height 17
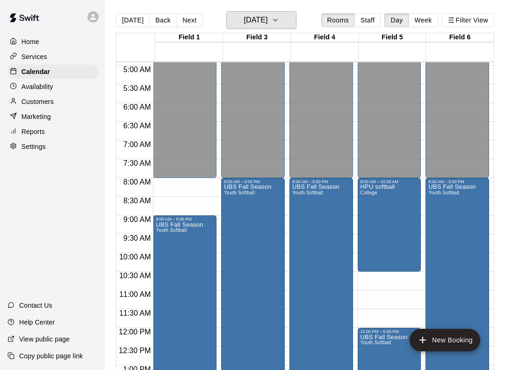
scroll to position [182, 0]
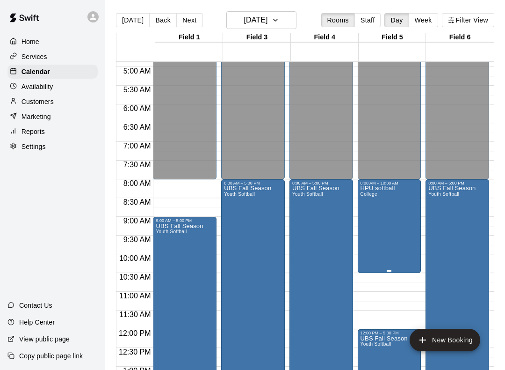
click at [391, 218] on div "HPU softball College" at bounding box center [378, 370] width 35 height 370
click at [373, 242] on icon "delete" at bounding box center [370, 240] width 7 height 8
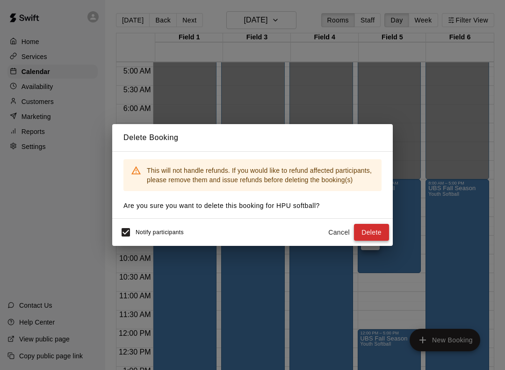
click at [380, 235] on button "Delete" at bounding box center [371, 232] width 35 height 17
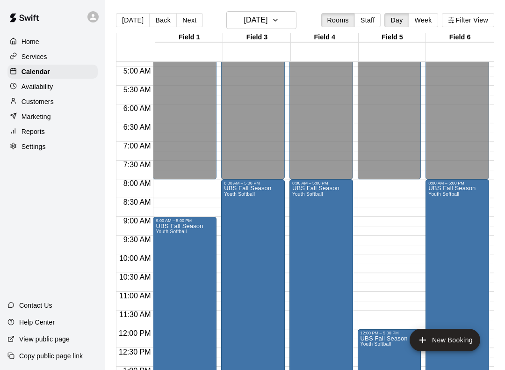
click at [249, 196] on span "Youth Softball" at bounding box center [239, 193] width 31 height 5
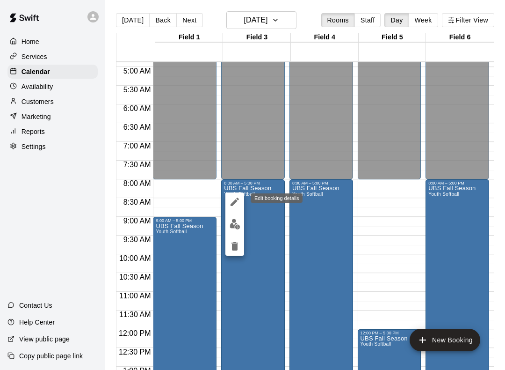
click at [238, 202] on icon "edit" at bounding box center [234, 201] width 11 height 11
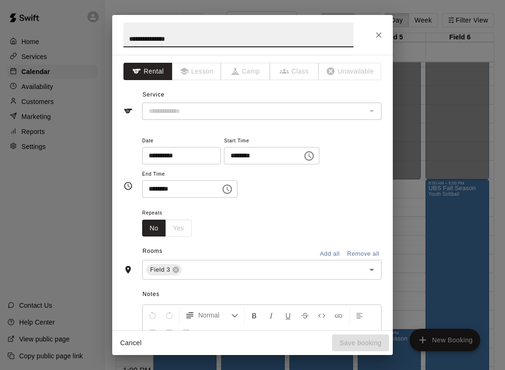
type input "**********"
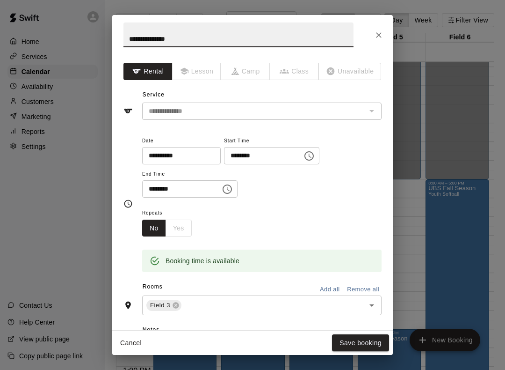
click at [215, 39] on input "**********" at bounding box center [239, 34] width 230 height 25
type input "*"
click at [366, 116] on div "The service of an existing booking cannot be changed" at bounding box center [371, 110] width 12 height 13
click at [371, 113] on div "The service of an existing booking cannot be changed" at bounding box center [371, 110] width 12 height 13
click at [374, 105] on div "The service of an existing booking cannot be changed" at bounding box center [371, 110] width 12 height 13
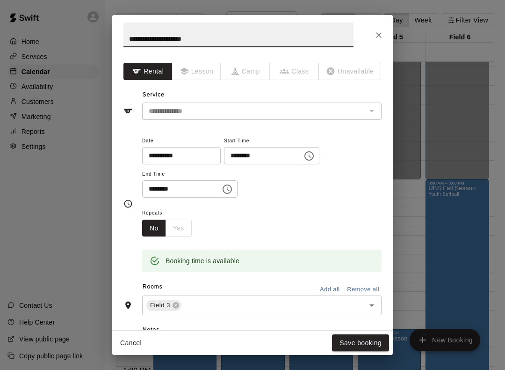
click at [370, 112] on div "The service of an existing booking cannot be changed" at bounding box center [371, 110] width 12 height 13
click at [368, 111] on div "The service of an existing booking cannot be changed" at bounding box center [371, 110] width 12 height 13
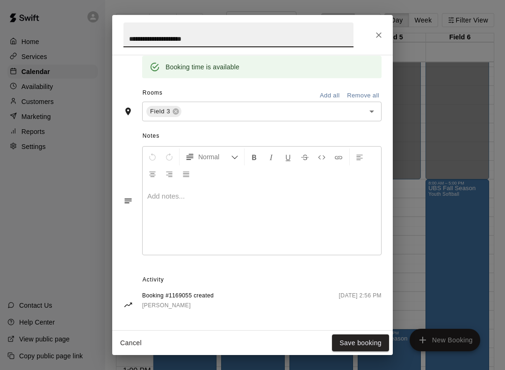
scroll to position [193, 0]
type input "**********"
click at [342, 338] on button "Save booking" at bounding box center [360, 342] width 57 height 17
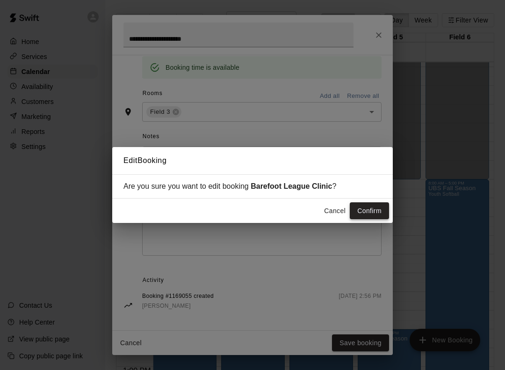
click at [364, 211] on button "Confirm" at bounding box center [369, 210] width 39 height 17
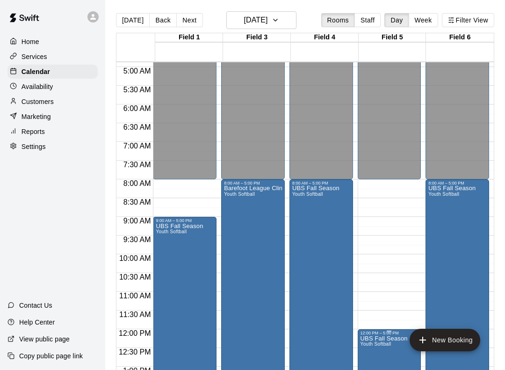
click at [381, 338] on p "UBS Fall Season" at bounding box center [384, 338] width 47 height 0
click at [368, 305] on icon "edit" at bounding box center [370, 308] width 11 height 11
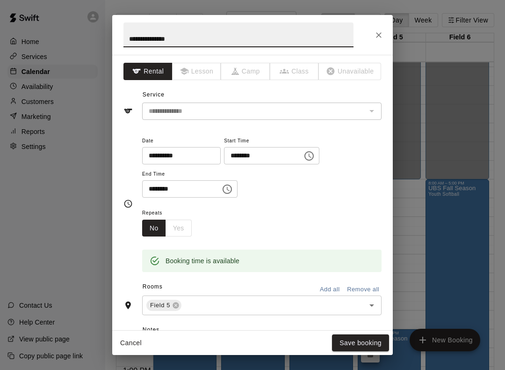
click at [364, 154] on div "**********" at bounding box center [262, 166] width 240 height 63
click at [208, 40] on input "**********" at bounding box center [239, 34] width 230 height 25
type input "*"
click at [385, 148] on div "**********" at bounding box center [252, 192] width 281 height 275
click at [302, 39] on input "*****" at bounding box center [239, 34] width 230 height 25
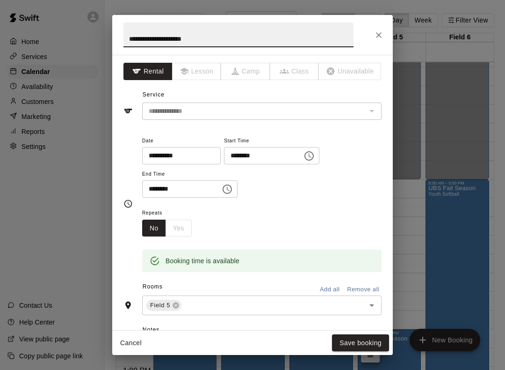
type input "**********"
click at [304, 156] on icon "Choose time, selected time is 12:00 PM" at bounding box center [309, 155] width 11 height 11
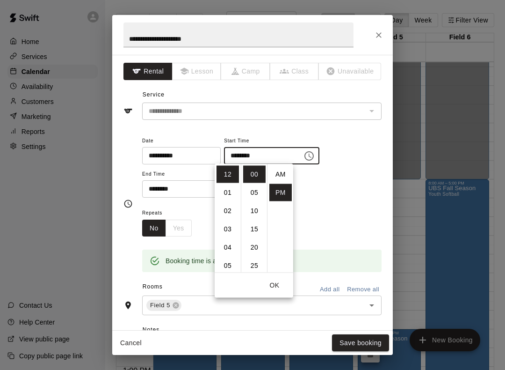
scroll to position [17, 0]
click at [230, 248] on li "08" at bounding box center [228, 240] width 22 height 17
click at [280, 175] on li "AM" at bounding box center [280, 174] width 22 height 17
type input "********"
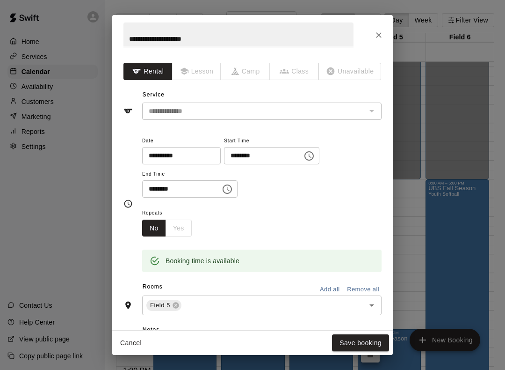
click at [222, 193] on icon "Choose time, selected time is 5:00 PM" at bounding box center [227, 188] width 11 height 11
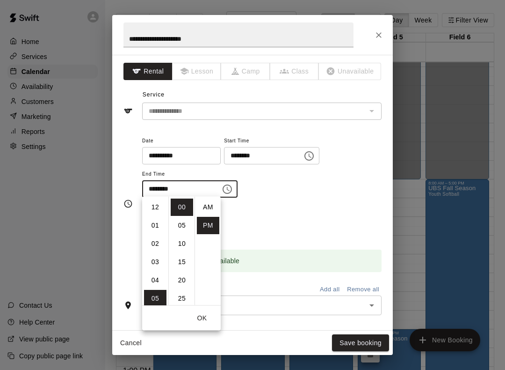
scroll to position [17, 0]
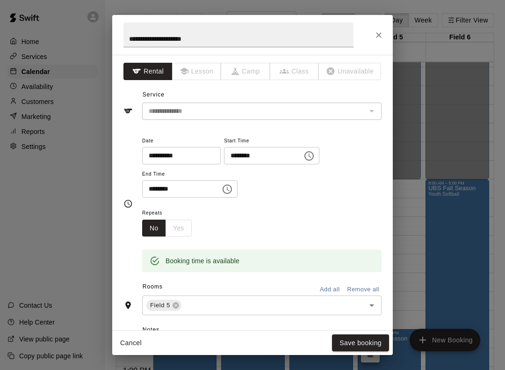
click at [259, 218] on div "Repeats No Yes" at bounding box center [262, 221] width 240 height 29
click at [369, 342] on button "Save booking" at bounding box center [360, 342] width 57 height 17
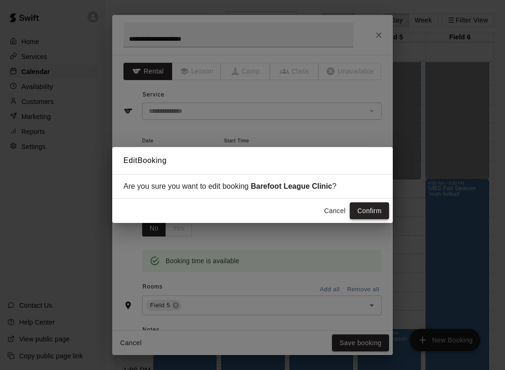
click at [375, 217] on button "Confirm" at bounding box center [369, 210] width 39 height 17
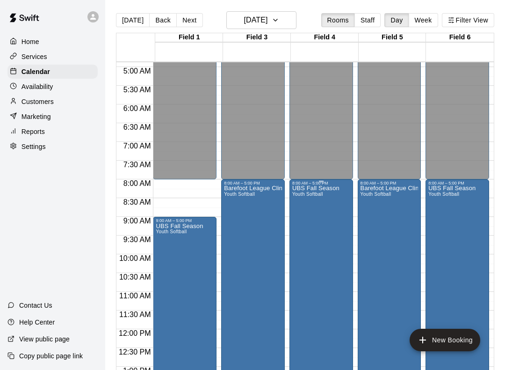
click at [314, 193] on span "Youth Softball" at bounding box center [307, 193] width 31 height 5
click at [302, 202] on icon "edit" at bounding box center [302, 201] width 8 height 8
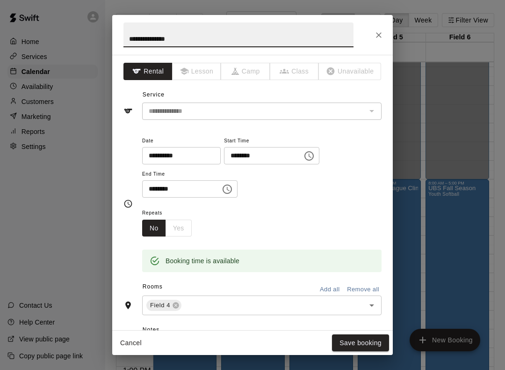
click at [305, 151] on icon "Choose time, selected time is 8:00 AM" at bounding box center [309, 155] width 9 height 9
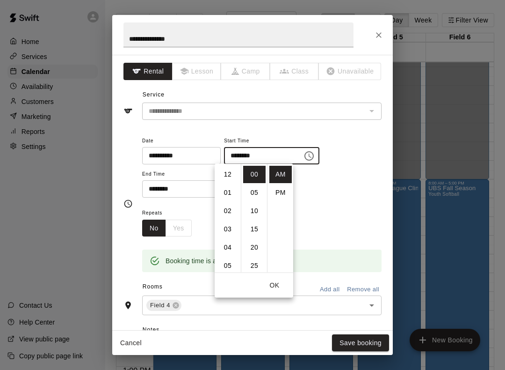
scroll to position [146, 0]
click at [227, 196] on li "09" at bounding box center [228, 192] width 22 height 17
type input "********"
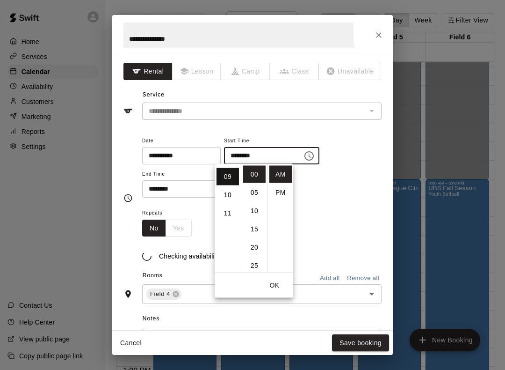
scroll to position [164, 0]
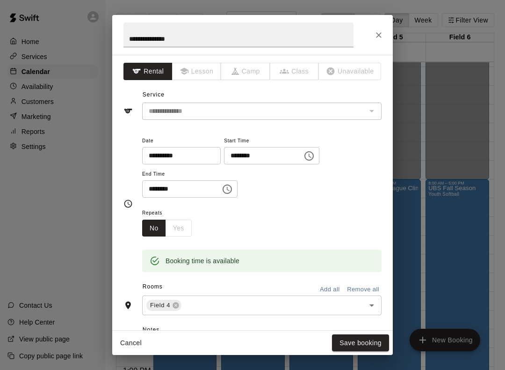
click at [370, 186] on div "**********" at bounding box center [262, 166] width 240 height 63
click at [365, 342] on button "Save booking" at bounding box center [360, 342] width 57 height 17
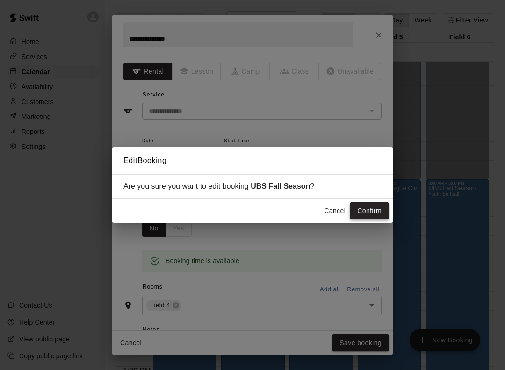
click at [375, 211] on button "Confirm" at bounding box center [369, 210] width 39 height 17
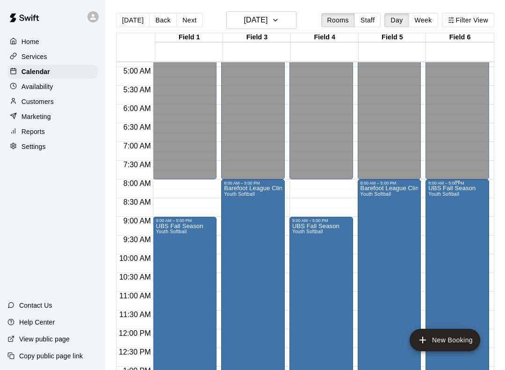
click at [465, 218] on div "UBS Fall Season Youth Softball" at bounding box center [452, 370] width 47 height 370
click at [438, 195] on icon "edit" at bounding box center [438, 196] width 8 height 8
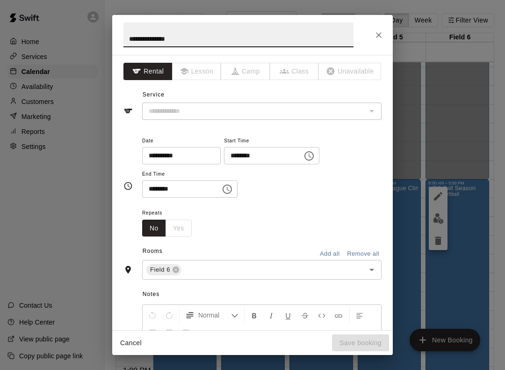
type input "**********"
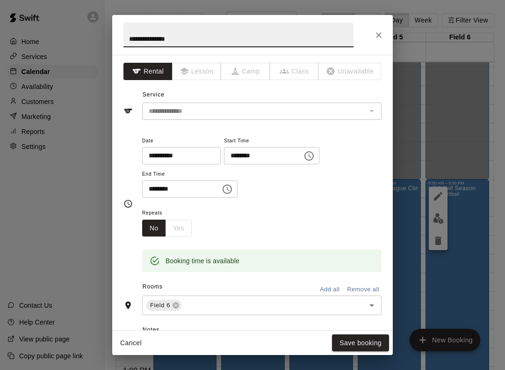
click at [304, 155] on icon "Choose time, selected time is 8:00 AM" at bounding box center [309, 155] width 11 height 11
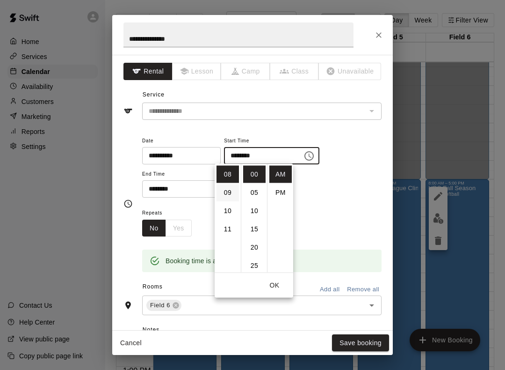
click at [231, 193] on li "09" at bounding box center [228, 192] width 22 height 17
type input "********"
click at [370, 342] on button "Save booking" at bounding box center [360, 342] width 57 height 17
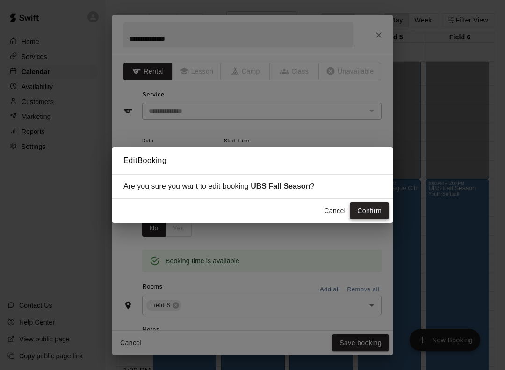
click at [383, 210] on button "Confirm" at bounding box center [369, 210] width 39 height 17
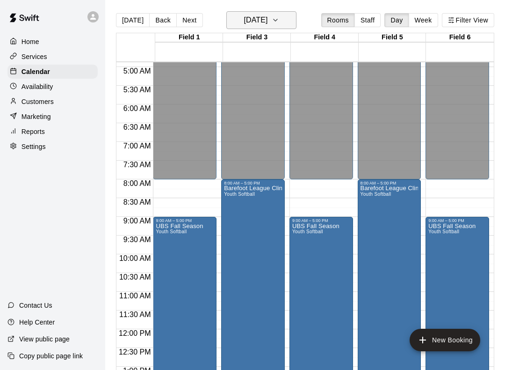
click at [286, 20] on button "Saturday Nov 08" at bounding box center [261, 20] width 70 height 18
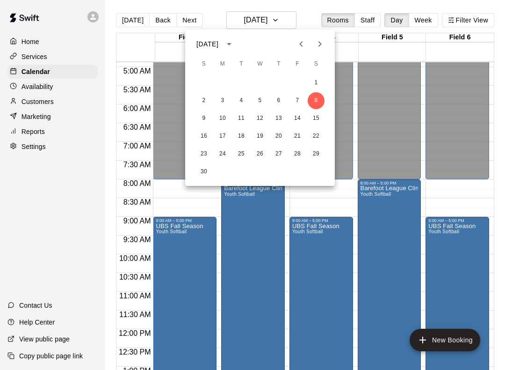
click at [196, 123] on div "9 10 11 12 13 14 15" at bounding box center [260, 118] width 150 height 17
click at [197, 123] on button "9" at bounding box center [204, 118] width 17 height 17
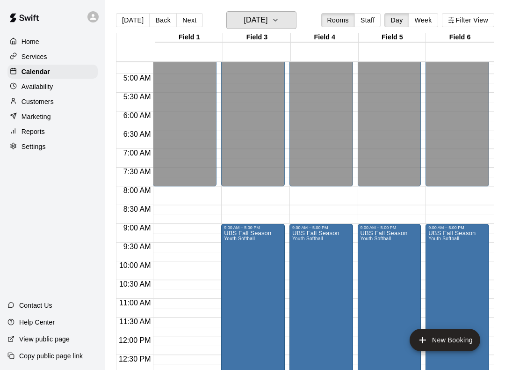
scroll to position [174, 0]
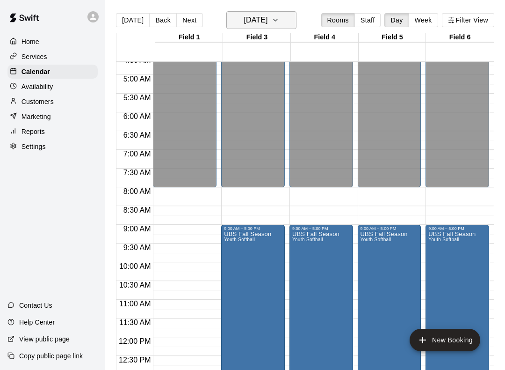
click at [279, 21] on icon "button" at bounding box center [275, 20] width 7 height 11
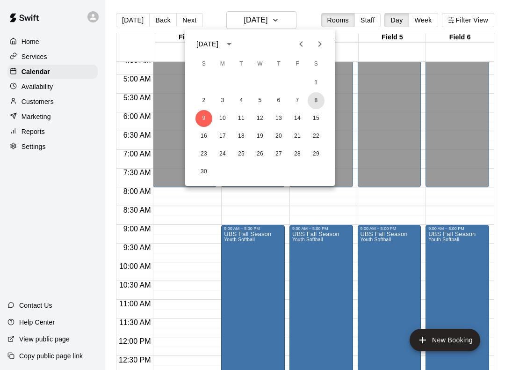
click at [312, 102] on button "8" at bounding box center [316, 100] width 17 height 17
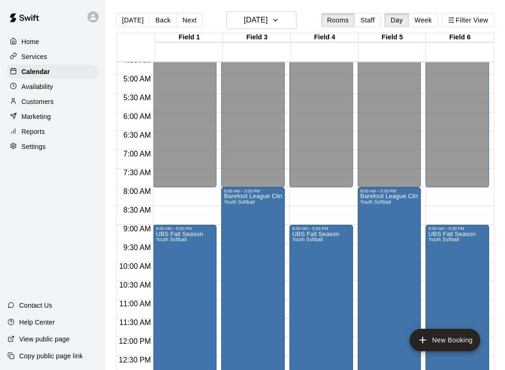
click at [33, 107] on div "Customers" at bounding box center [52, 101] width 90 height 14
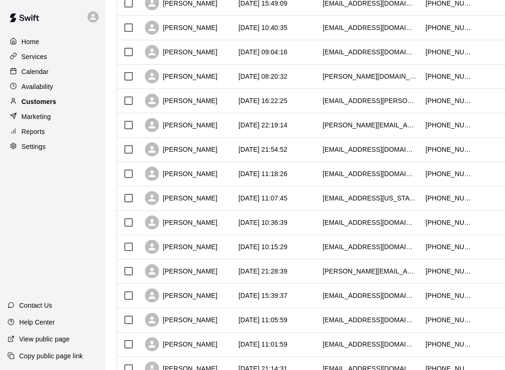
scroll to position [193, 0]
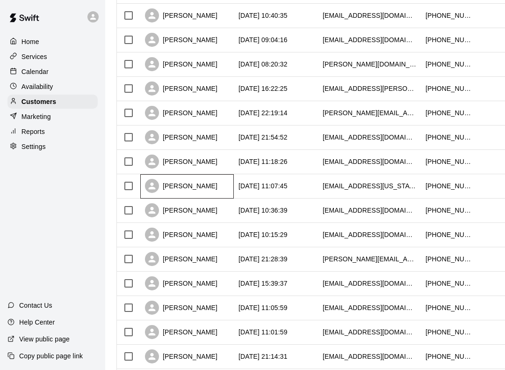
click at [172, 191] on div "[PERSON_NAME]" at bounding box center [181, 186] width 73 height 14
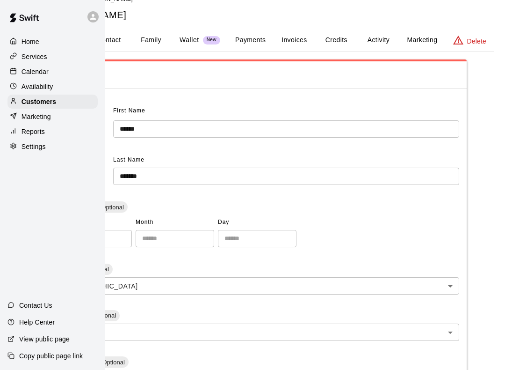
scroll to position [17, 71]
click at [288, 42] on button "Invoices" at bounding box center [294, 40] width 42 height 22
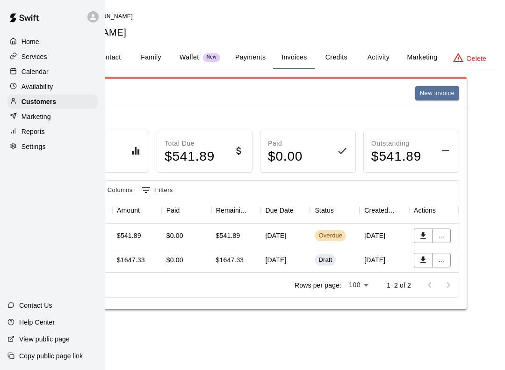
click at [263, 237] on div "[DATE]" at bounding box center [286, 236] width 50 height 24
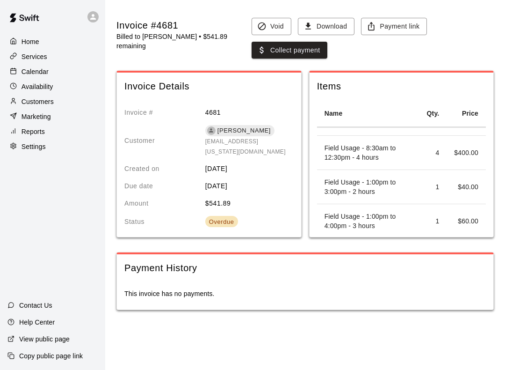
scroll to position [26, 0]
click at [25, 41] on p "Home" at bounding box center [31, 41] width 18 height 9
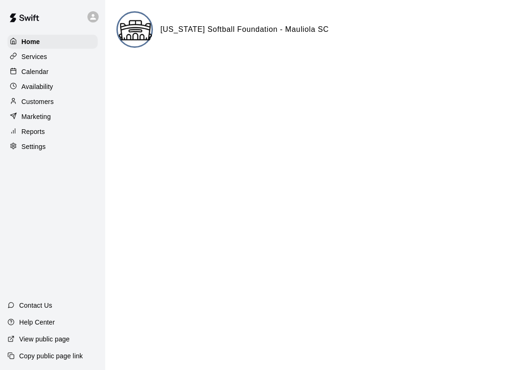
click at [23, 57] on p "Services" at bounding box center [35, 56] width 26 height 9
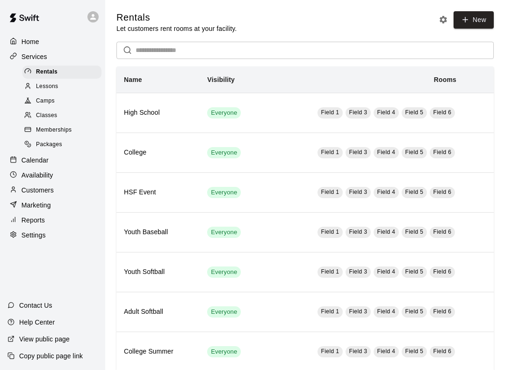
click at [36, 91] on div at bounding box center [30, 86] width 12 height 9
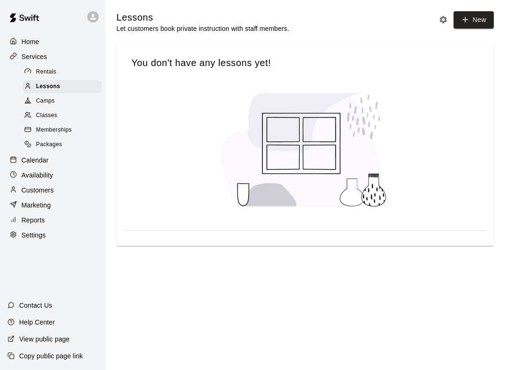
click at [35, 104] on div at bounding box center [30, 101] width 12 height 9
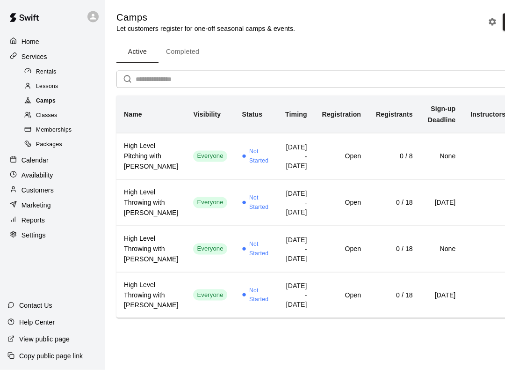
scroll to position [75, 0]
click at [36, 120] on span "Classes" at bounding box center [46, 115] width 21 height 9
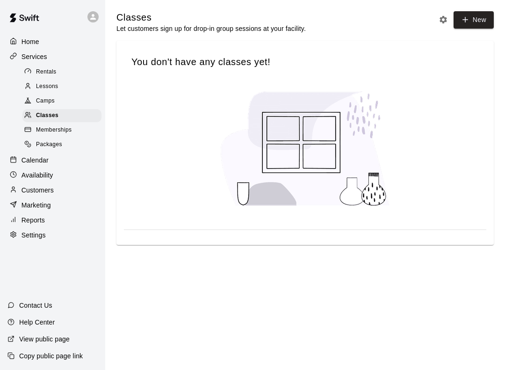
click at [35, 135] on div "Memberships" at bounding box center [61, 130] width 79 height 13
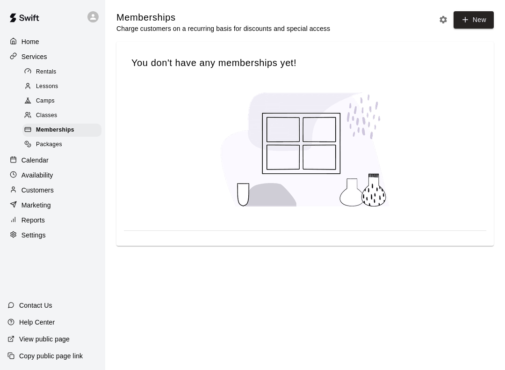
click at [32, 149] on div at bounding box center [30, 144] width 12 height 9
click at [20, 160] on div at bounding box center [16, 160] width 12 height 9
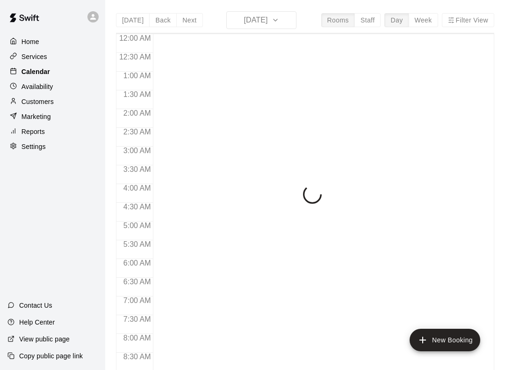
scroll to position [552, 0]
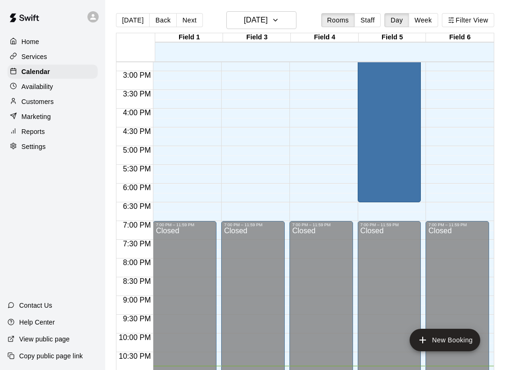
click at [25, 87] on p "Availability" at bounding box center [38, 86] width 32 height 9
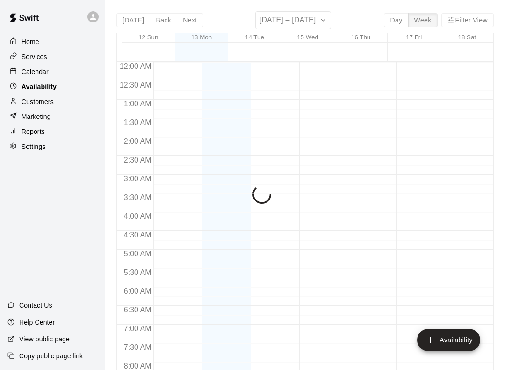
scroll to position [581, 0]
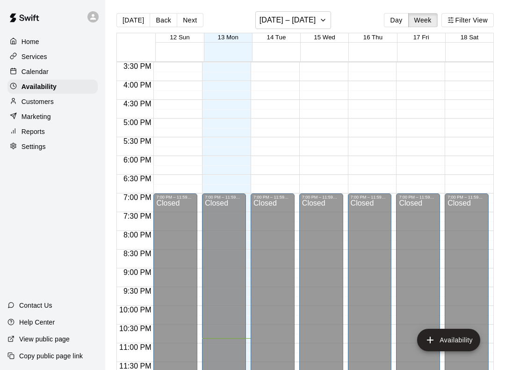
click at [24, 104] on p "Customers" at bounding box center [38, 101] width 32 height 9
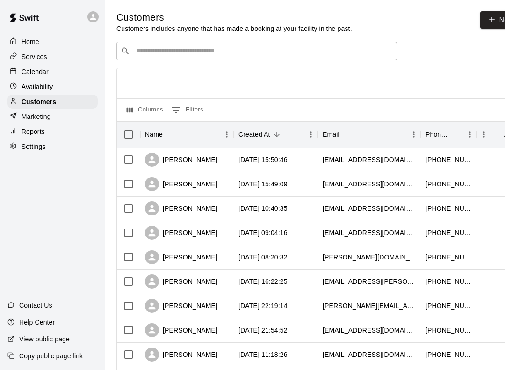
click at [22, 120] on p "Marketing" at bounding box center [36, 116] width 29 height 9
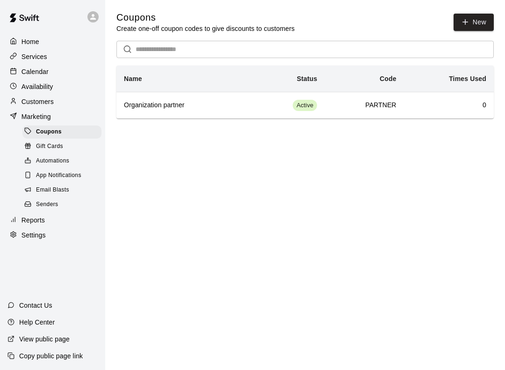
click at [34, 149] on div at bounding box center [30, 146] width 12 height 9
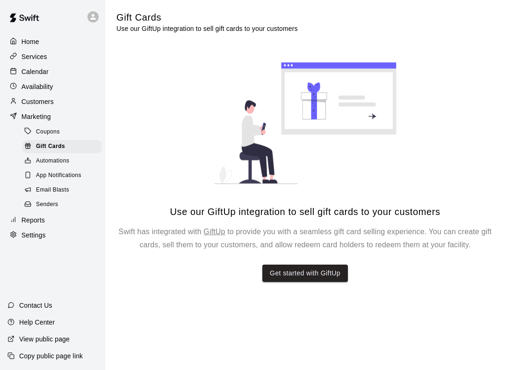
click at [35, 160] on div at bounding box center [30, 161] width 12 height 9
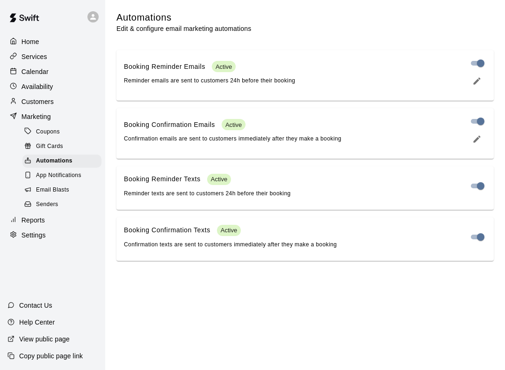
click at [33, 177] on div at bounding box center [30, 175] width 12 height 9
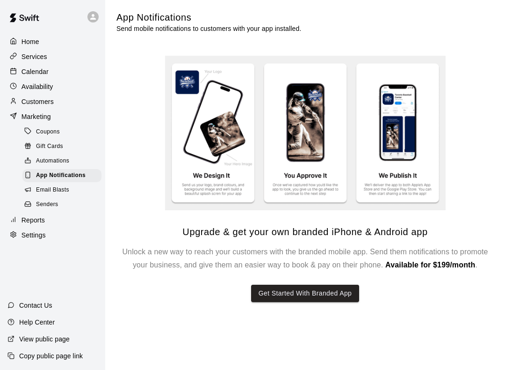
click at [36, 193] on div at bounding box center [30, 190] width 12 height 9
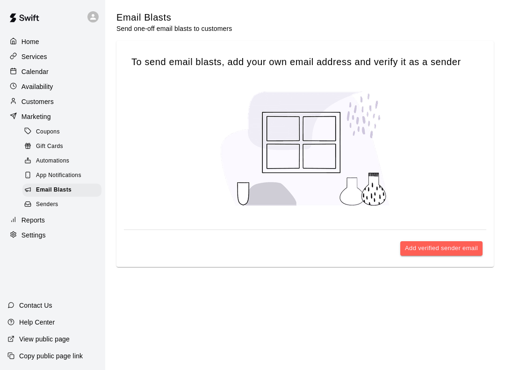
click at [37, 204] on span "Senders" at bounding box center [47, 204] width 22 height 9
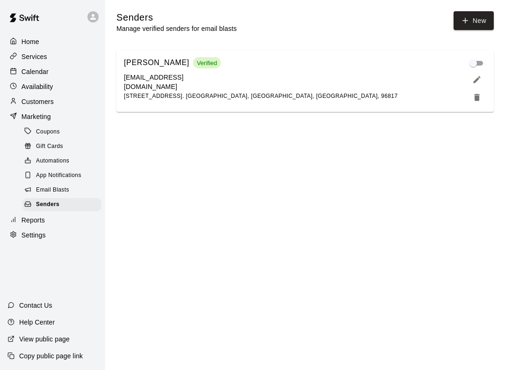
click at [23, 221] on p "Reports" at bounding box center [33, 219] width 23 height 9
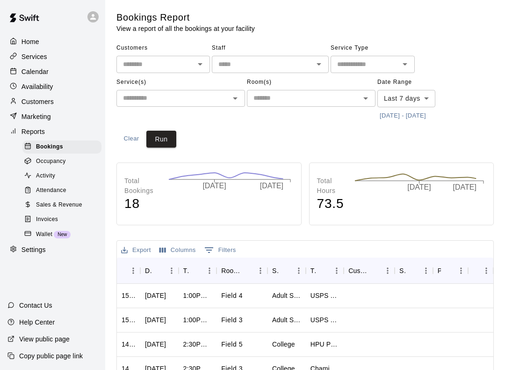
click at [33, 221] on div at bounding box center [30, 219] width 12 height 9
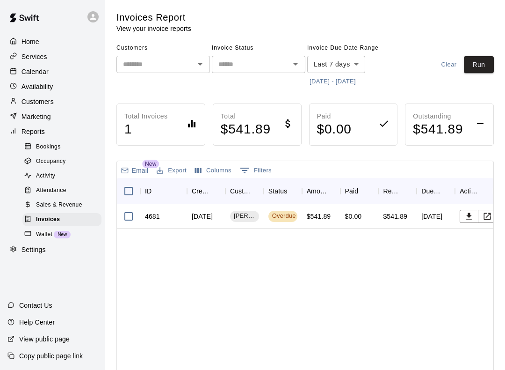
click at [305, 127] on div "Total Invoices 1 Total $ 541.89 Paid $ 0.00 Outstanding $ 541.89" at bounding box center [305, 124] width 378 height 42
